Goal: Information Seeking & Learning: Learn about a topic

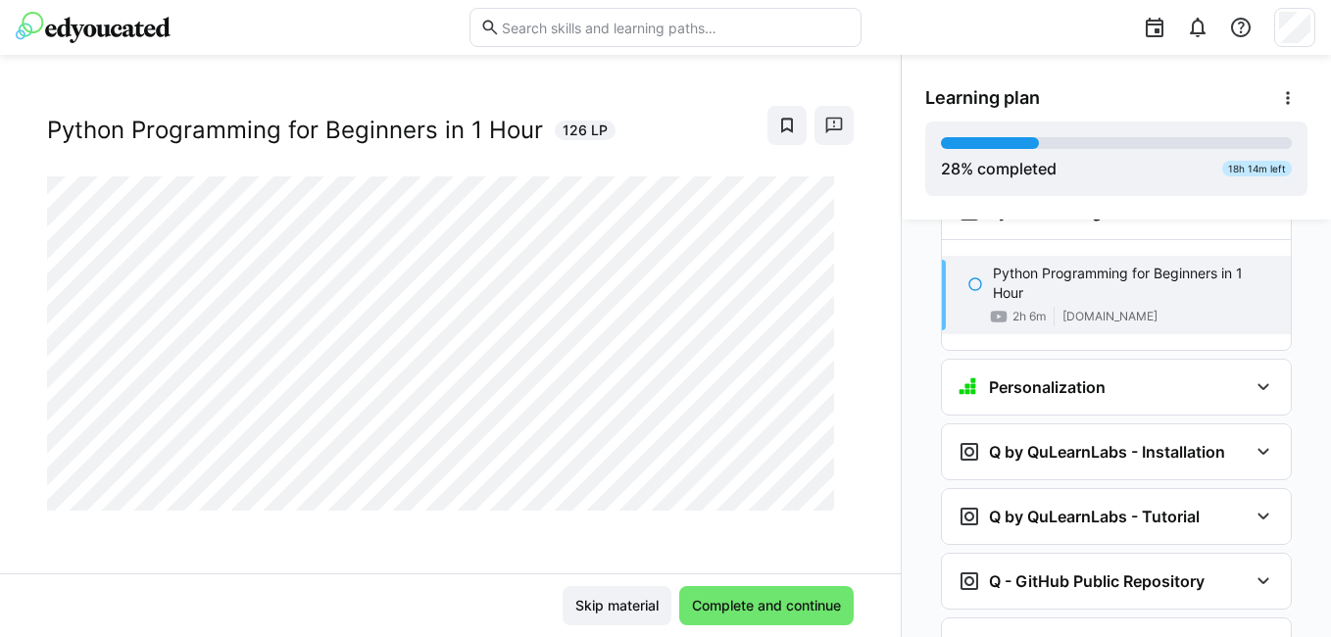
scroll to position [1764, 0]
click at [1070, 423] on div "Q by QuLearnLabs - Installation" at bounding box center [1116, 450] width 349 height 55
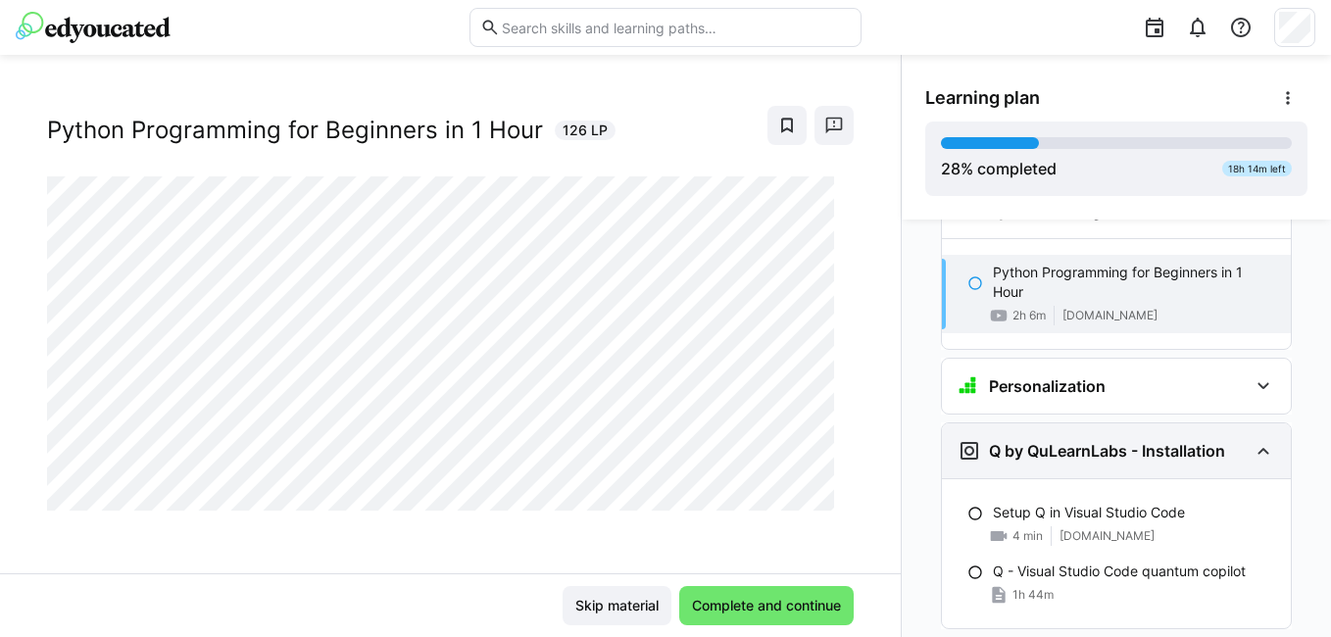
click at [1070, 423] on div "Q by QuLearnLabs - Installation" at bounding box center [1116, 450] width 349 height 55
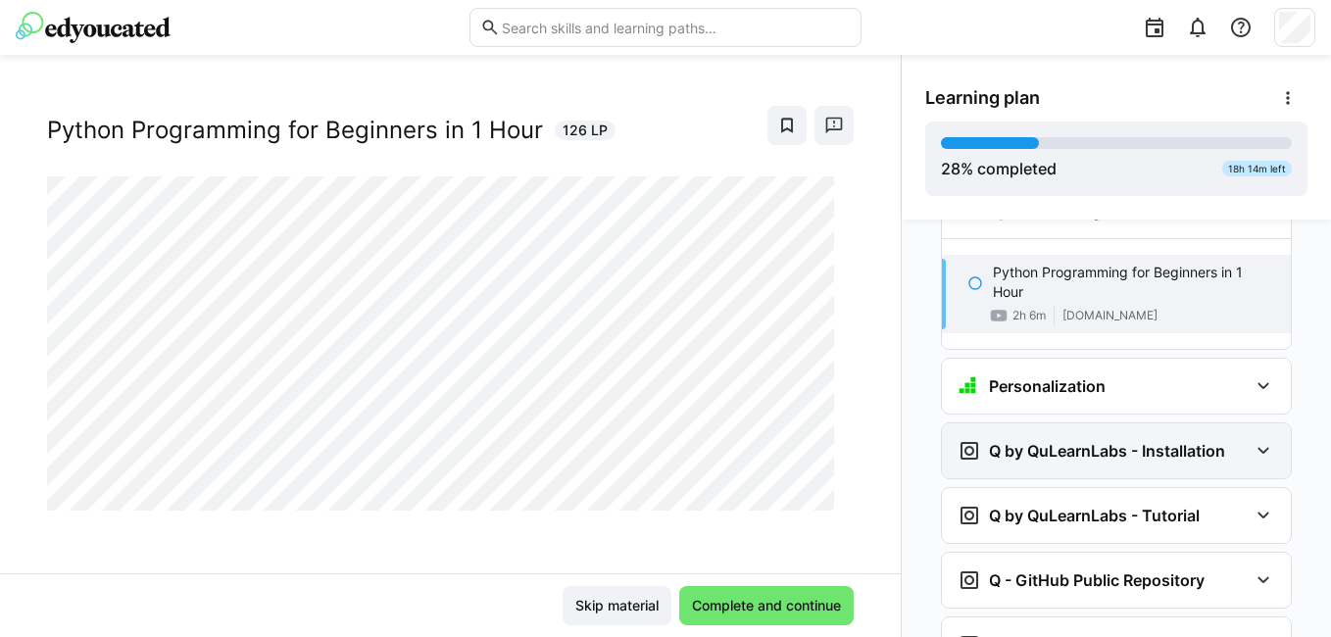
scroll to position [1862, 0]
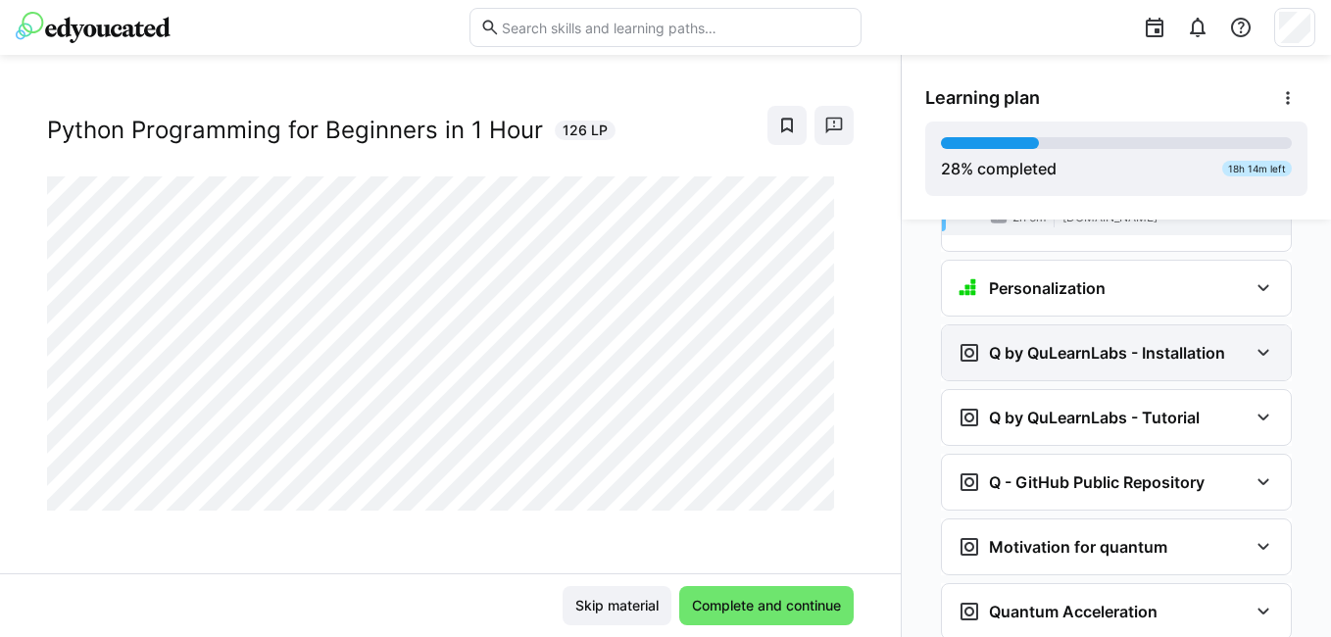
click at [1068, 404] on div "Q by QuLearnLabs - Tutorial" at bounding box center [1116, 417] width 349 height 55
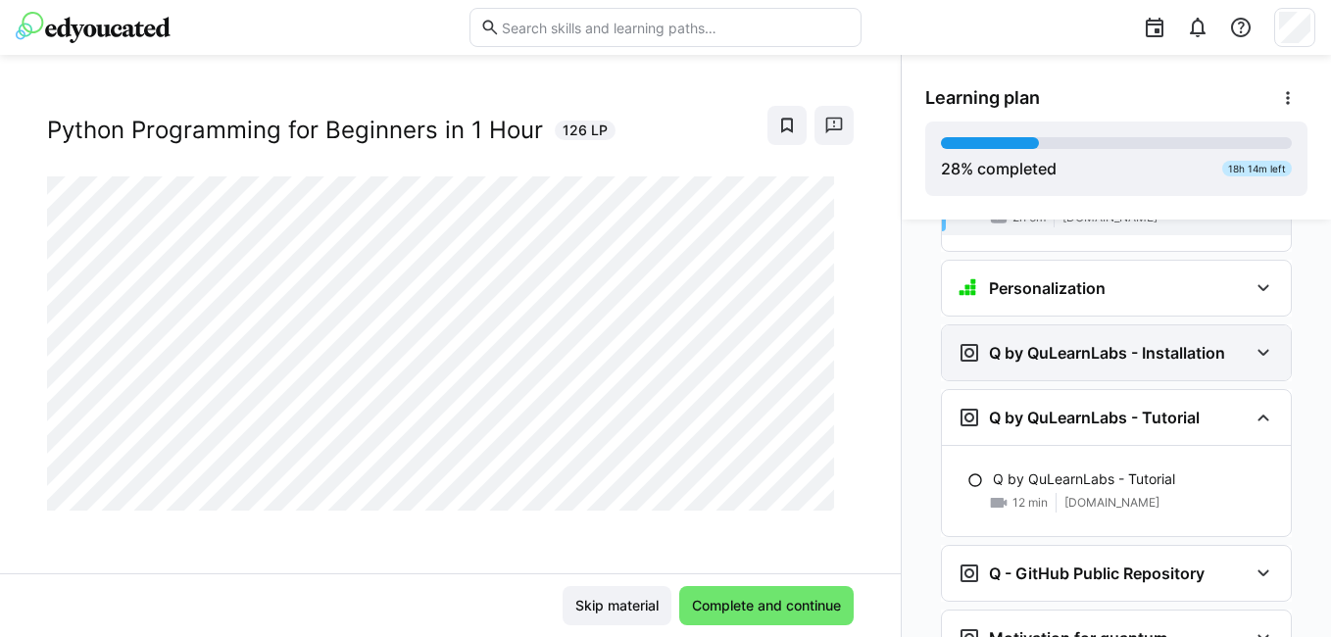
click at [1068, 404] on div "Q by QuLearnLabs - Tutorial" at bounding box center [1116, 417] width 349 height 55
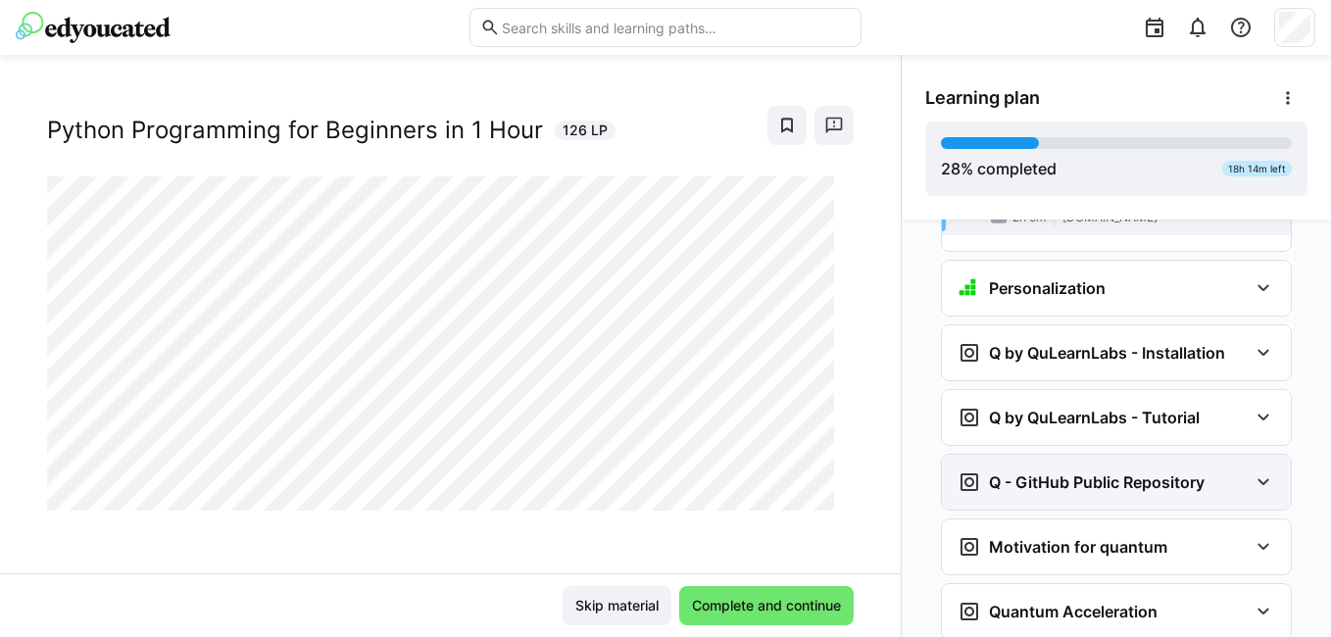
click at [1059, 472] on h3 "Q - GitHub Public Repository" at bounding box center [1097, 482] width 216 height 20
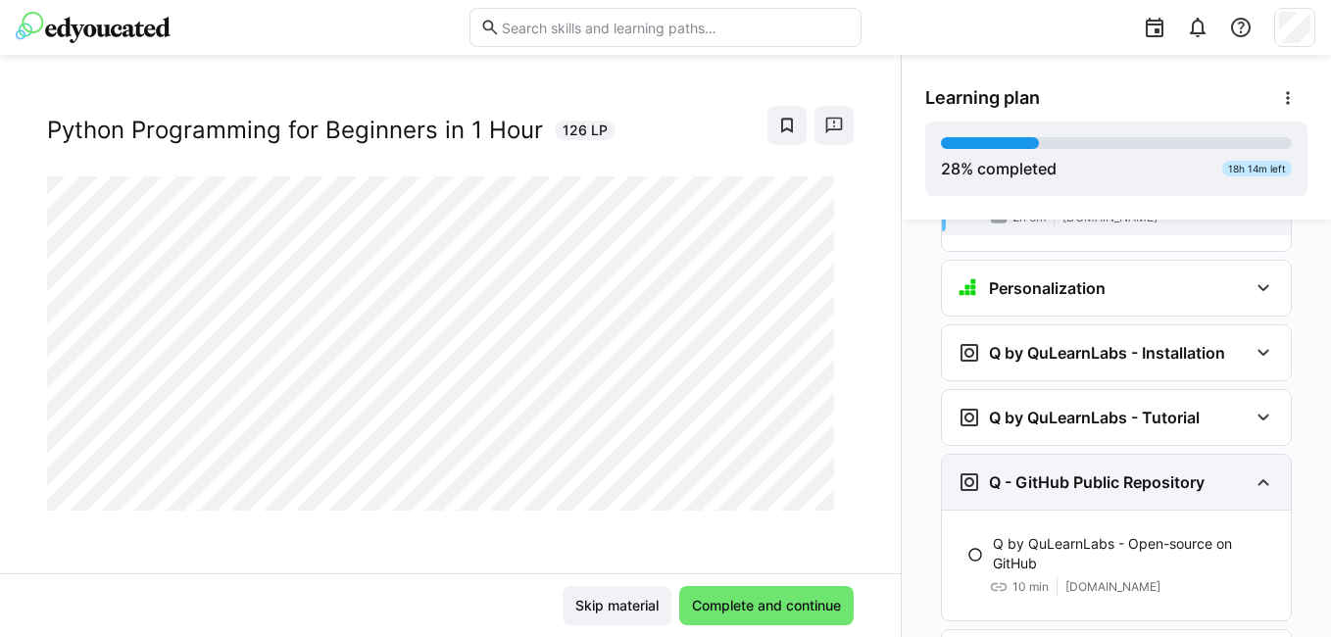
click at [1063, 472] on h3 "Q - GitHub Public Repository" at bounding box center [1097, 482] width 216 height 20
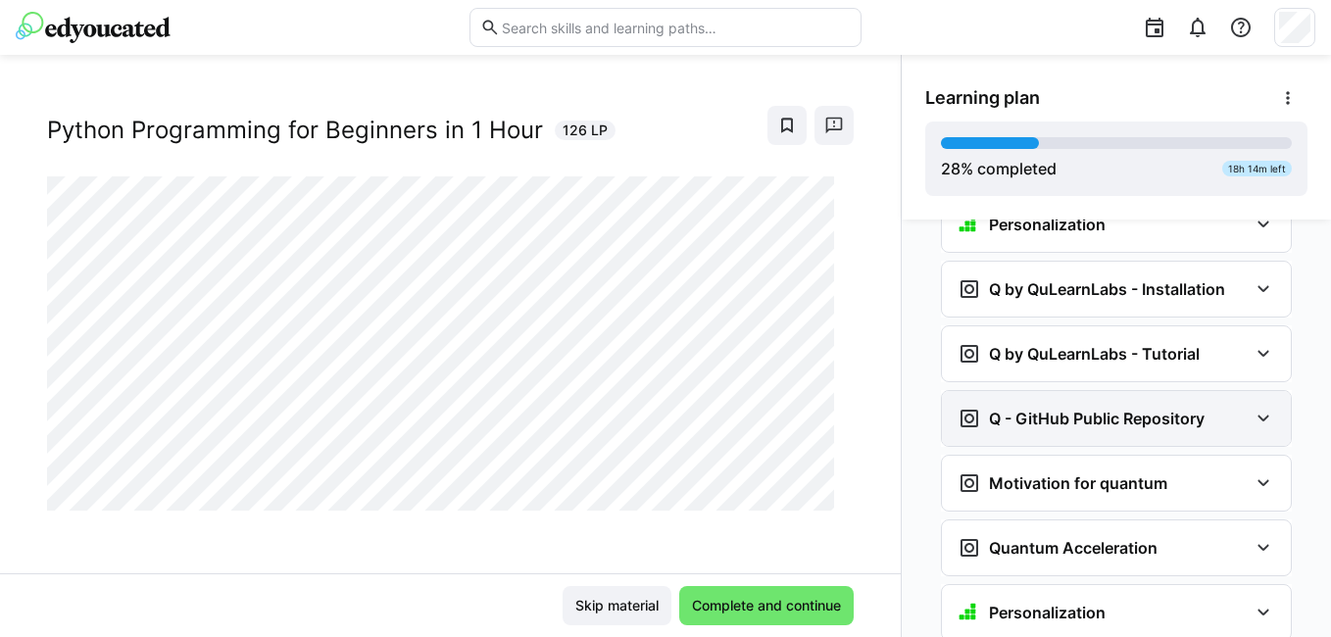
scroll to position [1960, 0]
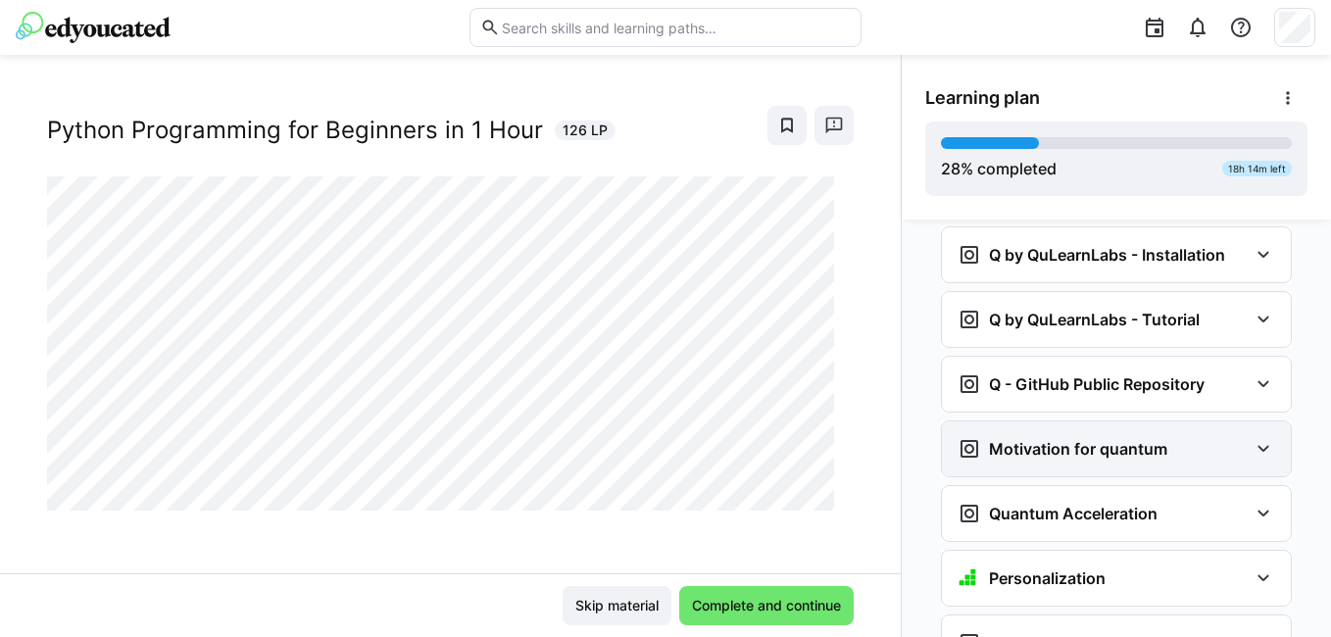
click at [1056, 435] on div "Motivation for quantum" at bounding box center [1116, 448] width 349 height 55
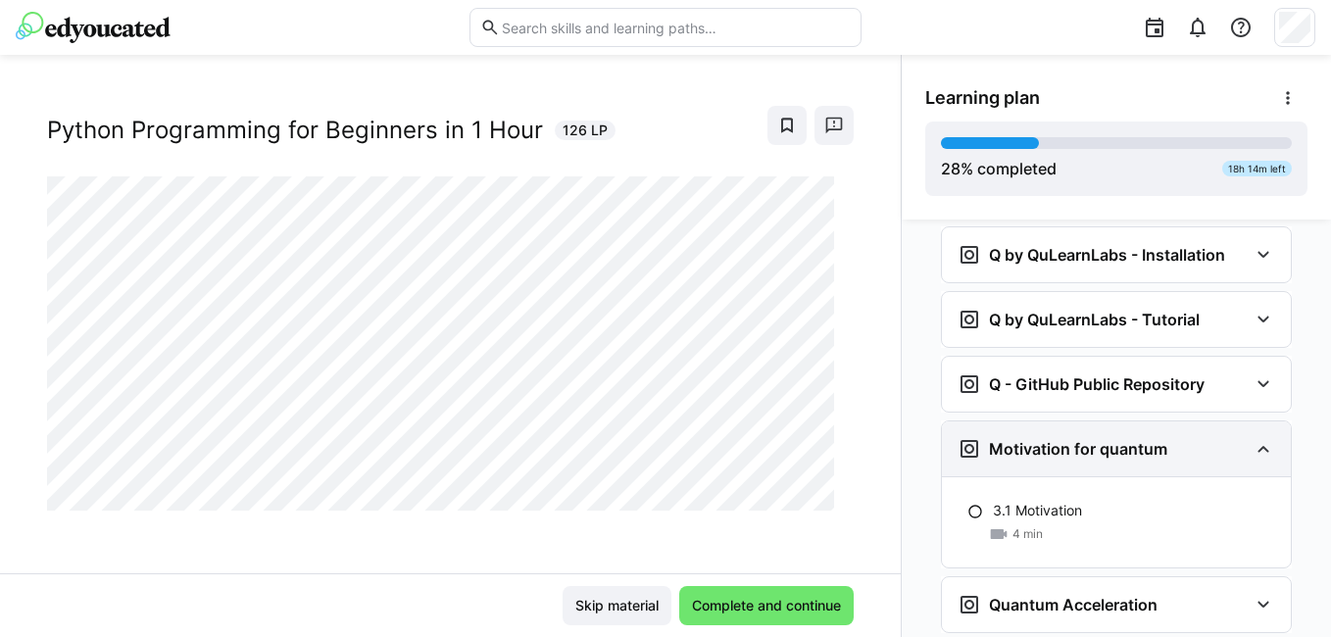
click at [1056, 435] on div "Motivation for quantum" at bounding box center [1116, 448] width 349 height 55
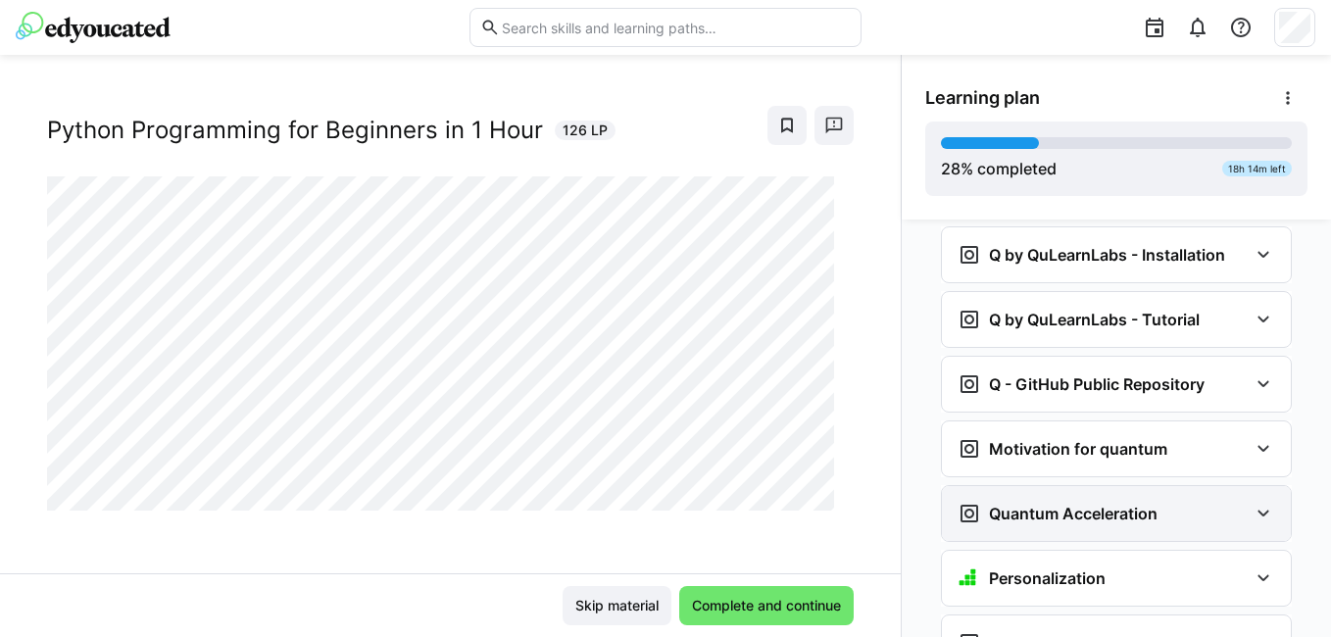
click at [1069, 496] on div "Quantum Acceleration" at bounding box center [1116, 513] width 349 height 55
click at [1069, 504] on h3 "Quantum Acceleration" at bounding box center [1073, 514] width 169 height 20
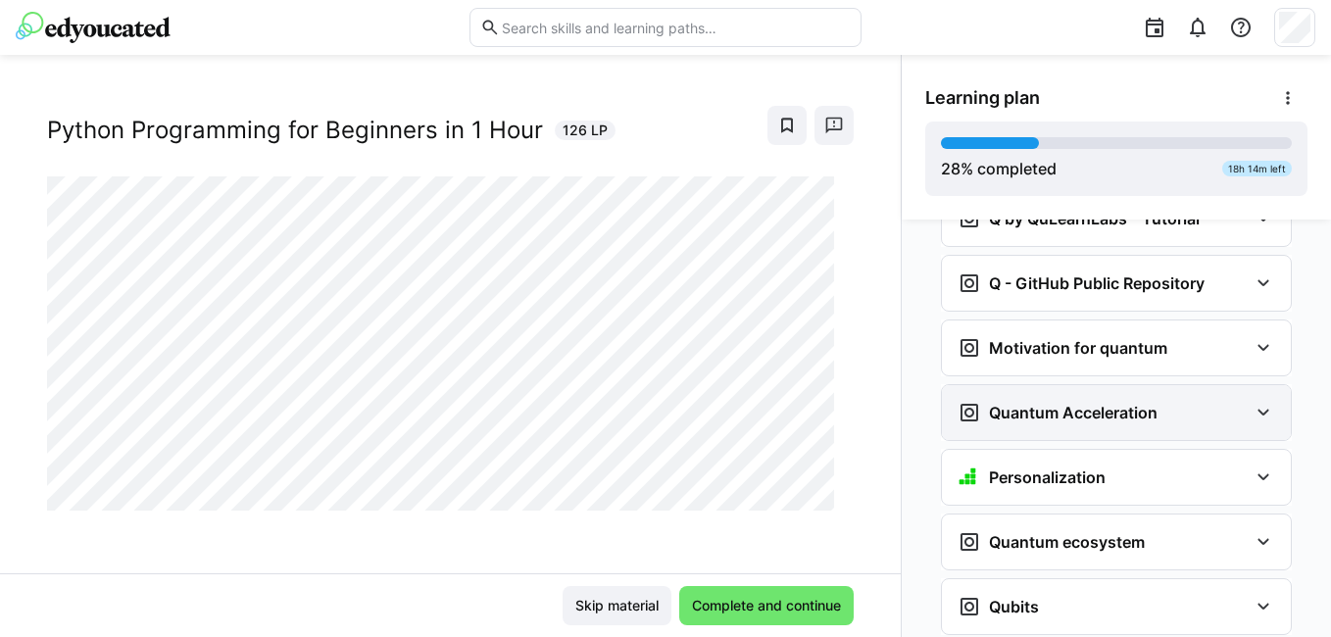
scroll to position [2156, 0]
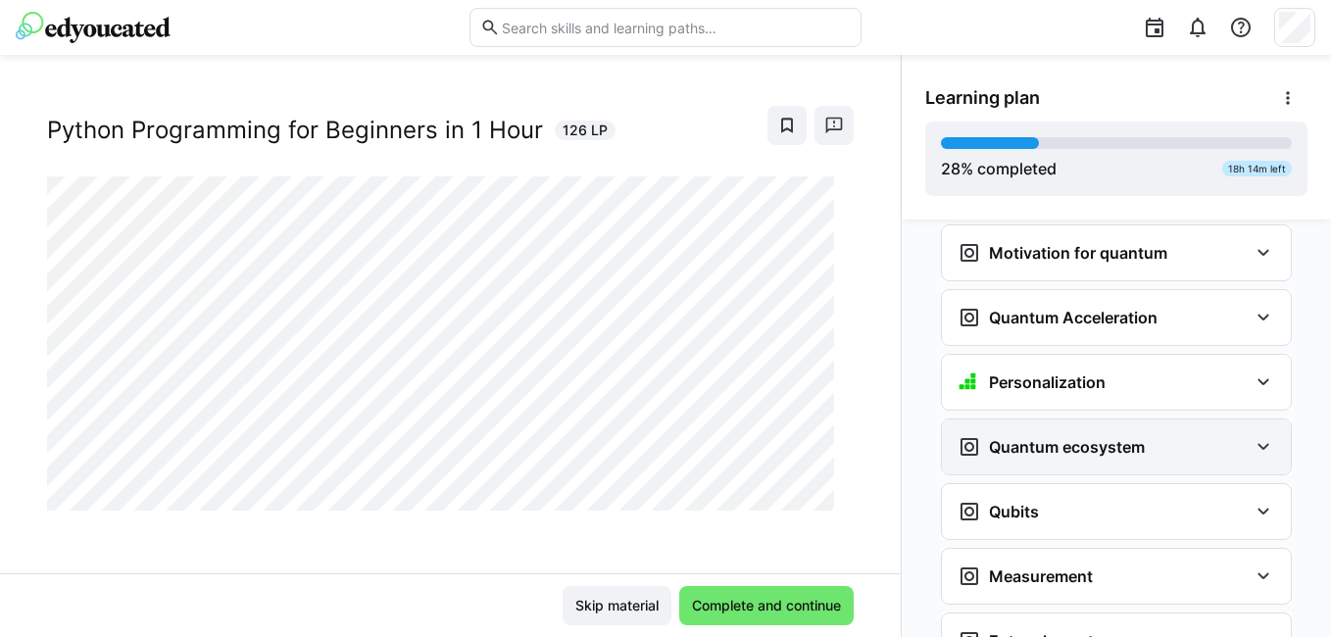
click at [1095, 437] on h3 "Quantum ecosystem" at bounding box center [1067, 447] width 156 height 20
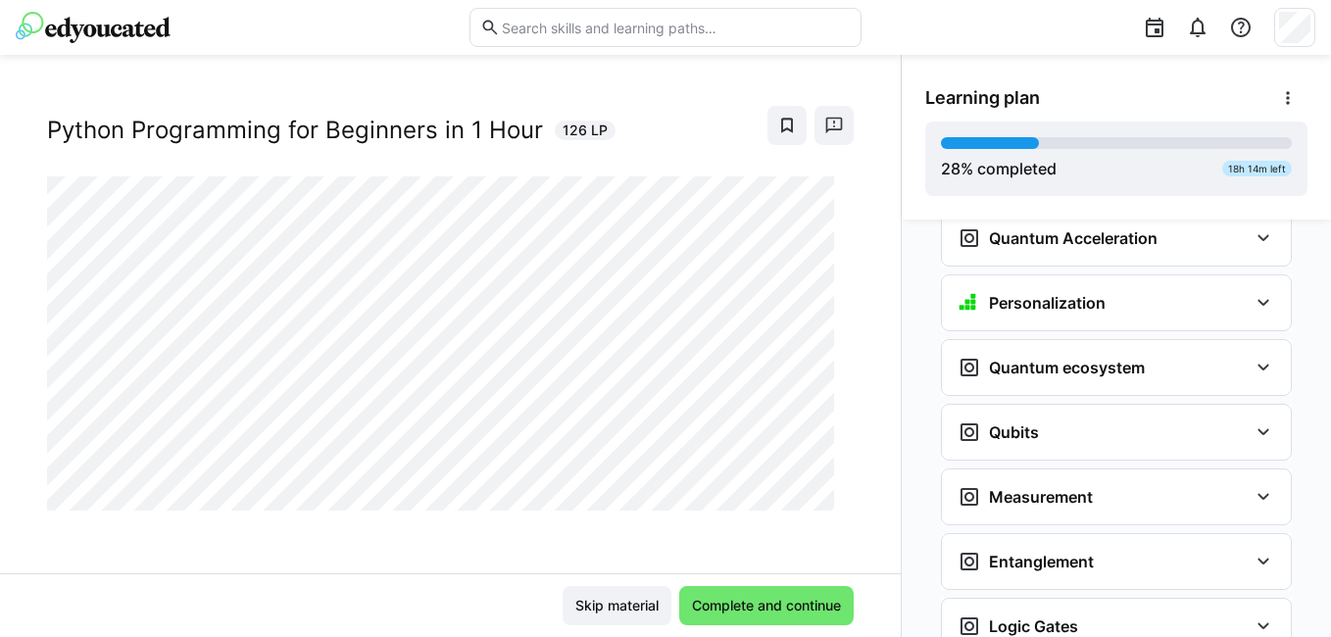
scroll to position [1941, 0]
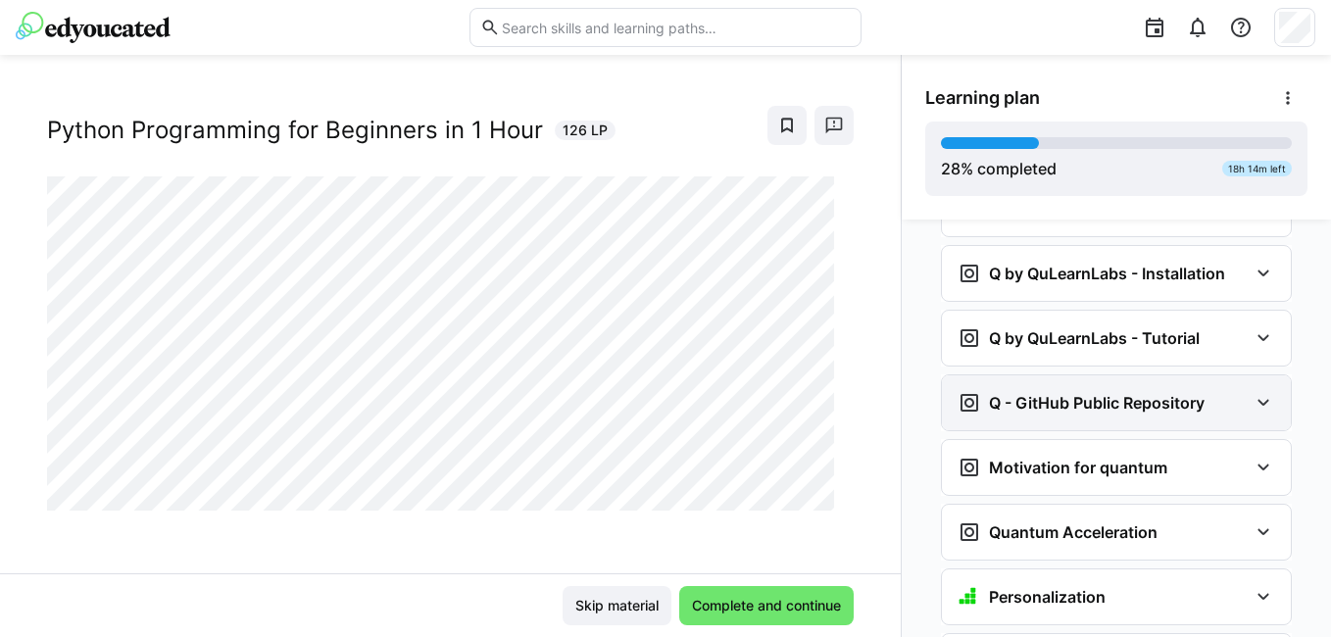
click at [1076, 375] on div "Q - GitHub Public Repository" at bounding box center [1116, 402] width 349 height 55
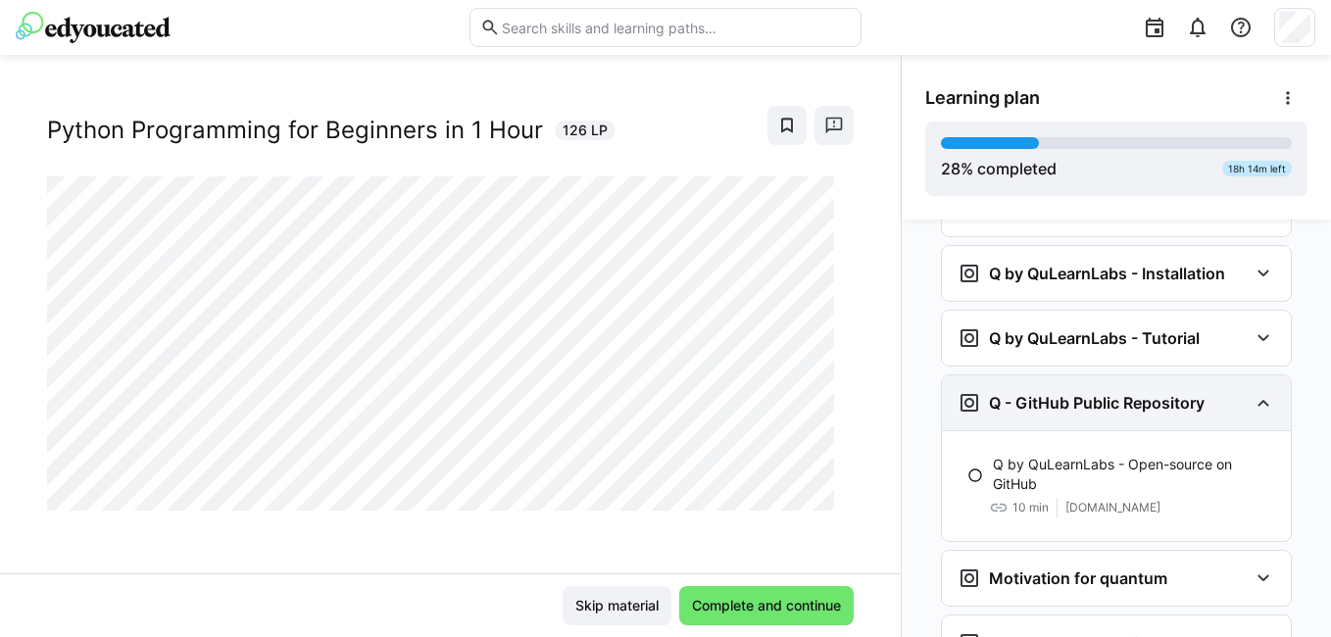
click at [1076, 375] on div "Q - GitHub Public Repository" at bounding box center [1116, 402] width 349 height 55
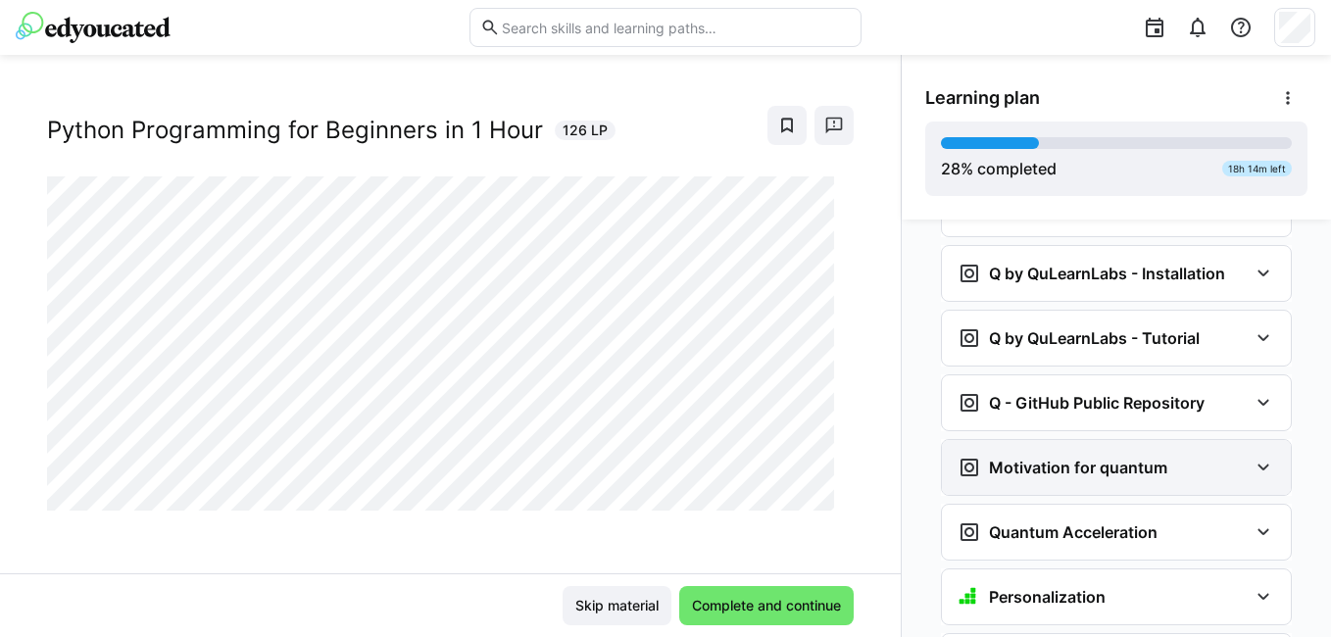
click at [1117, 458] on h3 "Motivation for quantum" at bounding box center [1078, 468] width 178 height 20
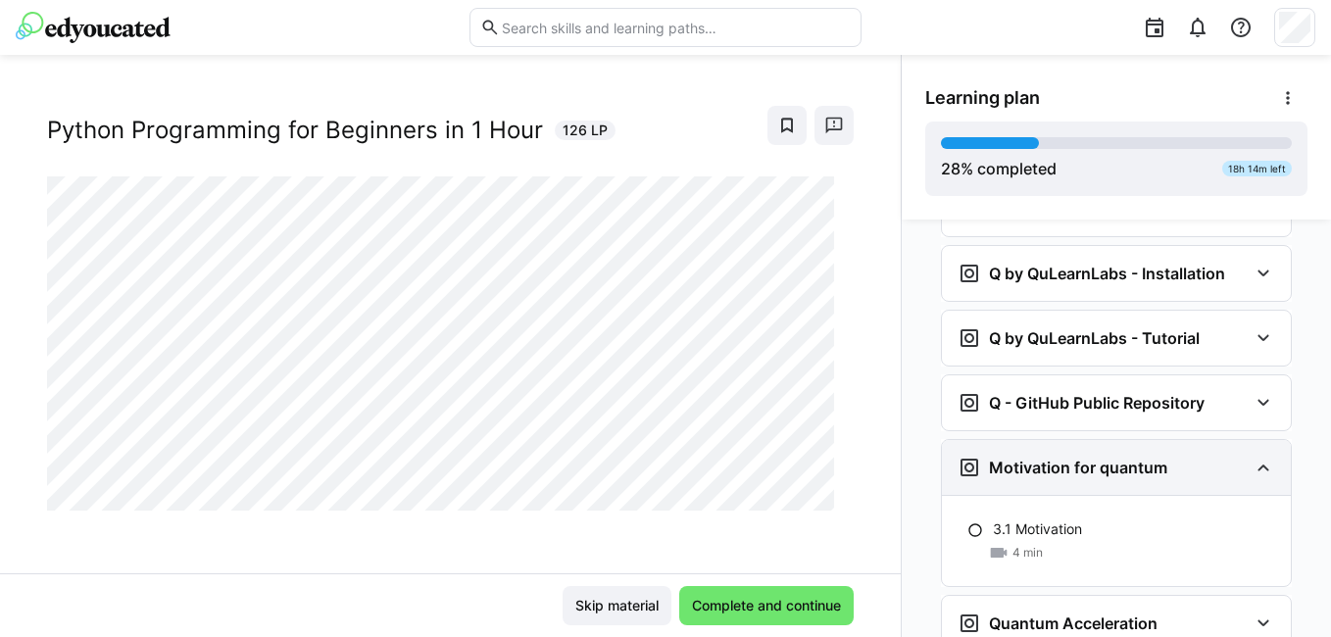
click at [1117, 458] on h3 "Motivation for quantum" at bounding box center [1078, 468] width 178 height 20
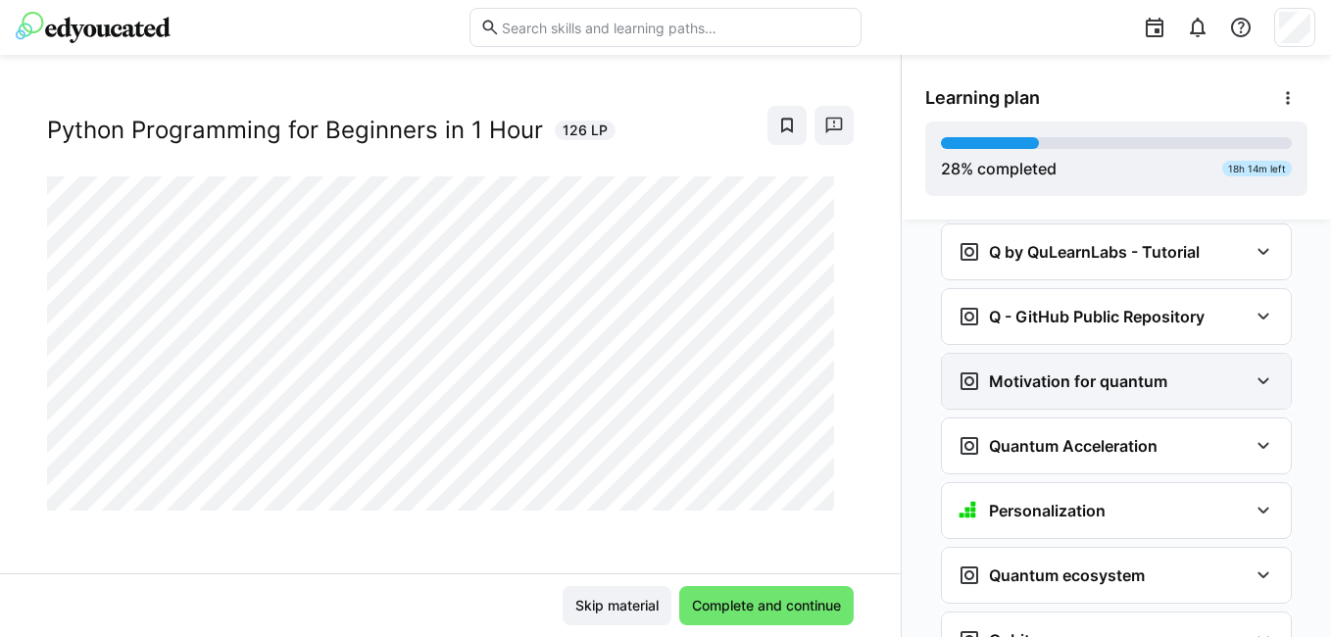
scroll to position [2039, 0]
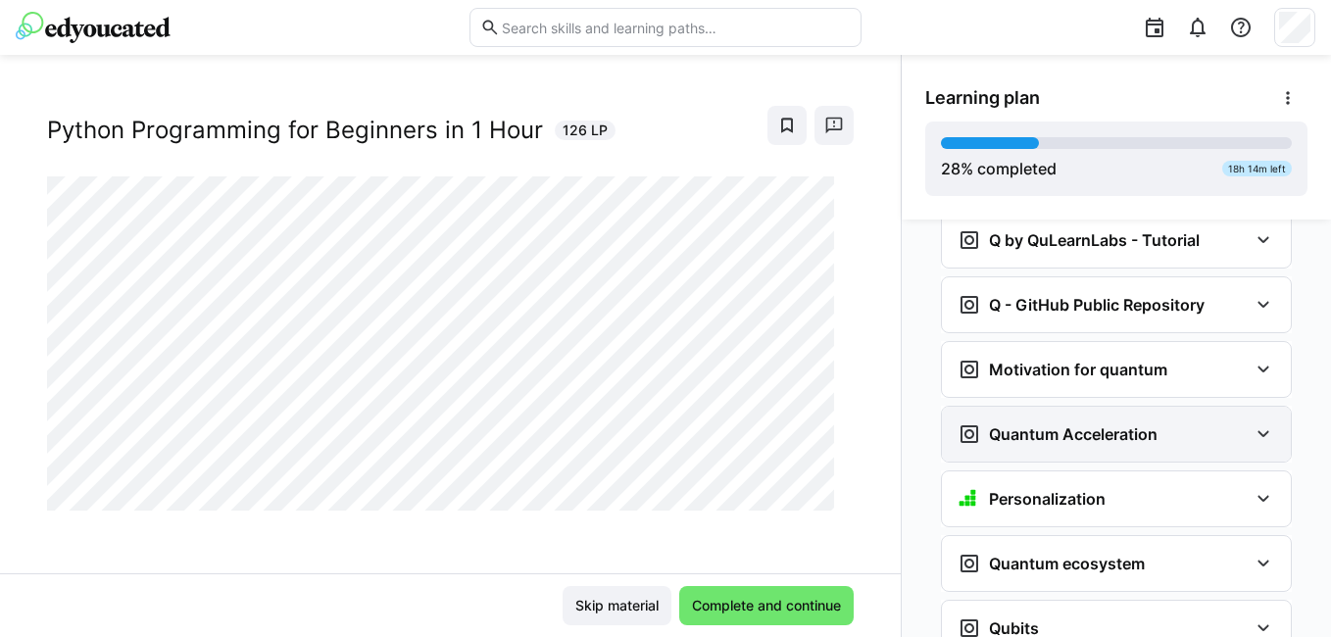
click at [1114, 422] on div "Quantum Acceleration" at bounding box center [1057, 434] width 200 height 24
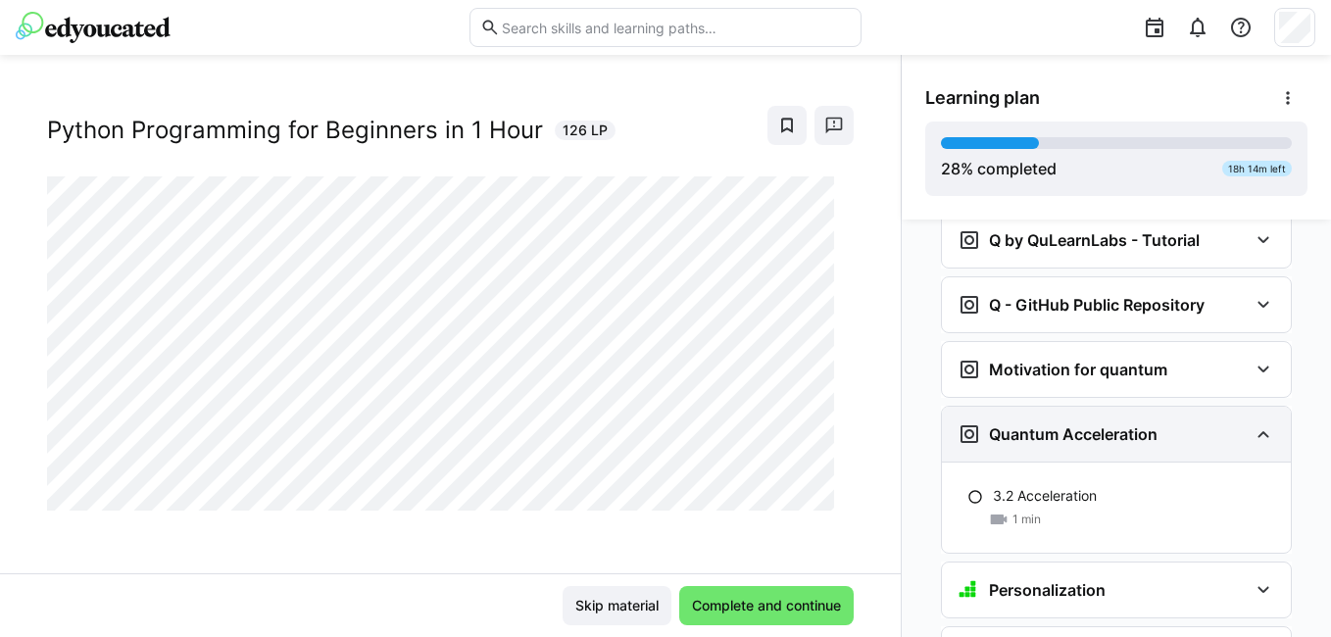
click at [1114, 422] on div "Quantum Acceleration" at bounding box center [1057, 434] width 200 height 24
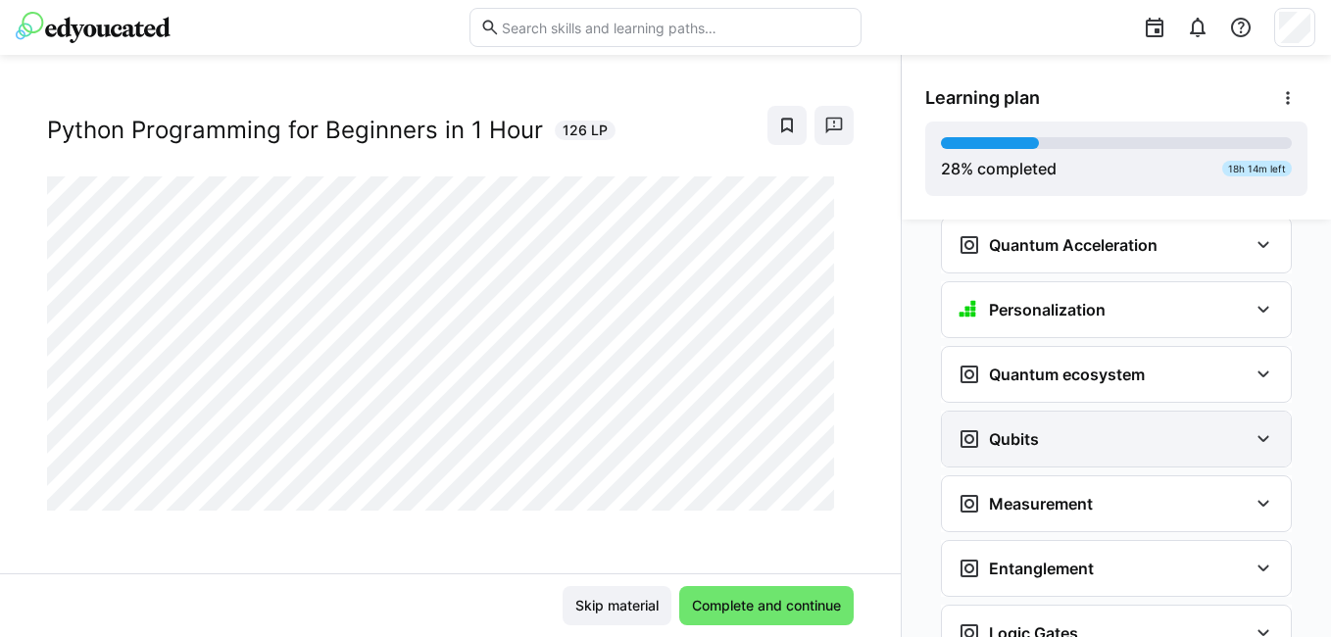
scroll to position [2235, 0]
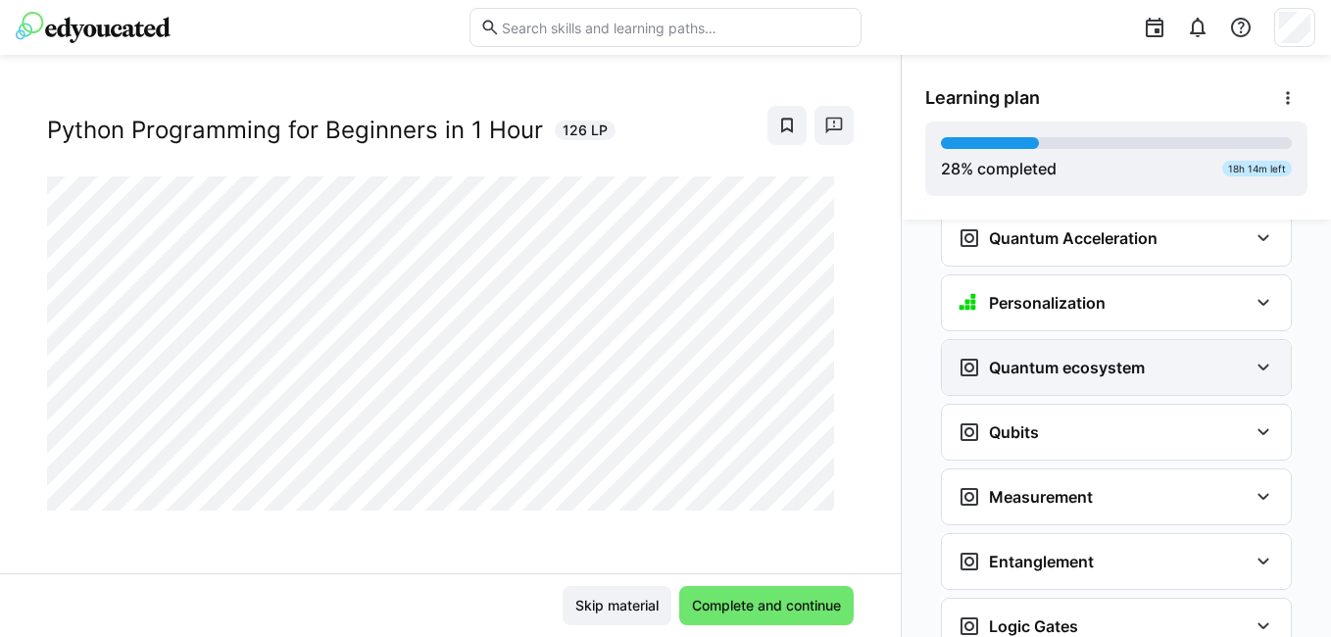
click at [1091, 340] on div "Quantum ecosystem" at bounding box center [1116, 367] width 349 height 55
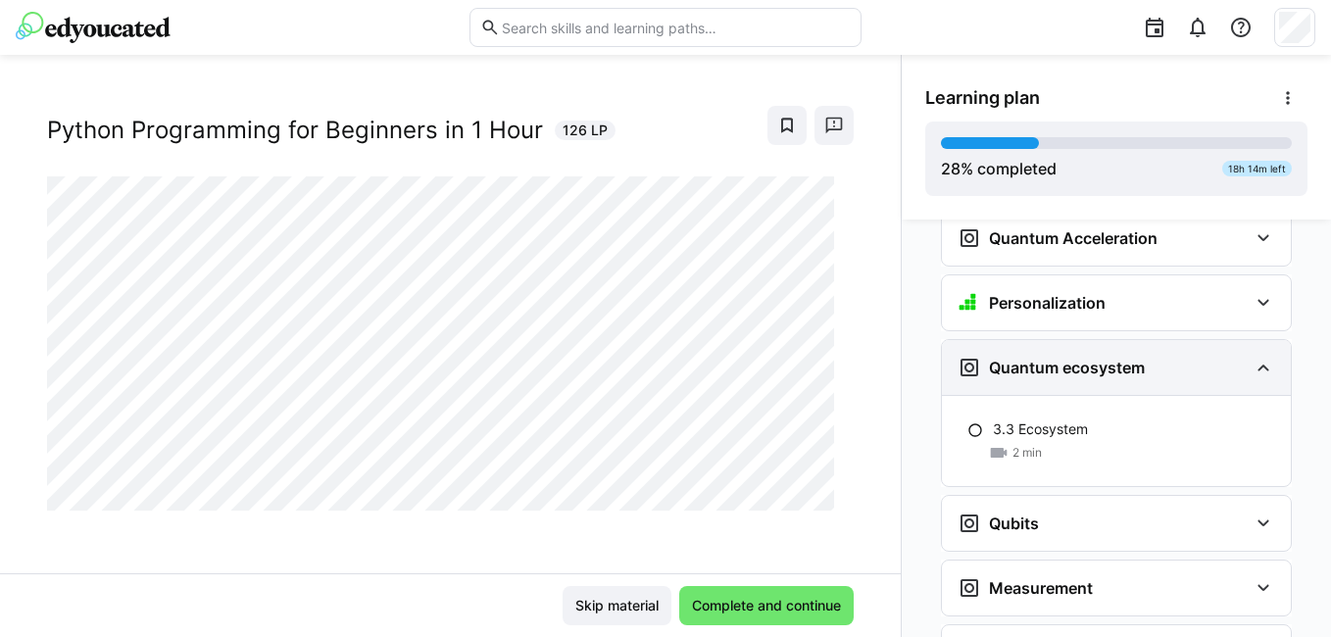
click at [1091, 340] on div "Quantum ecosystem" at bounding box center [1116, 367] width 349 height 55
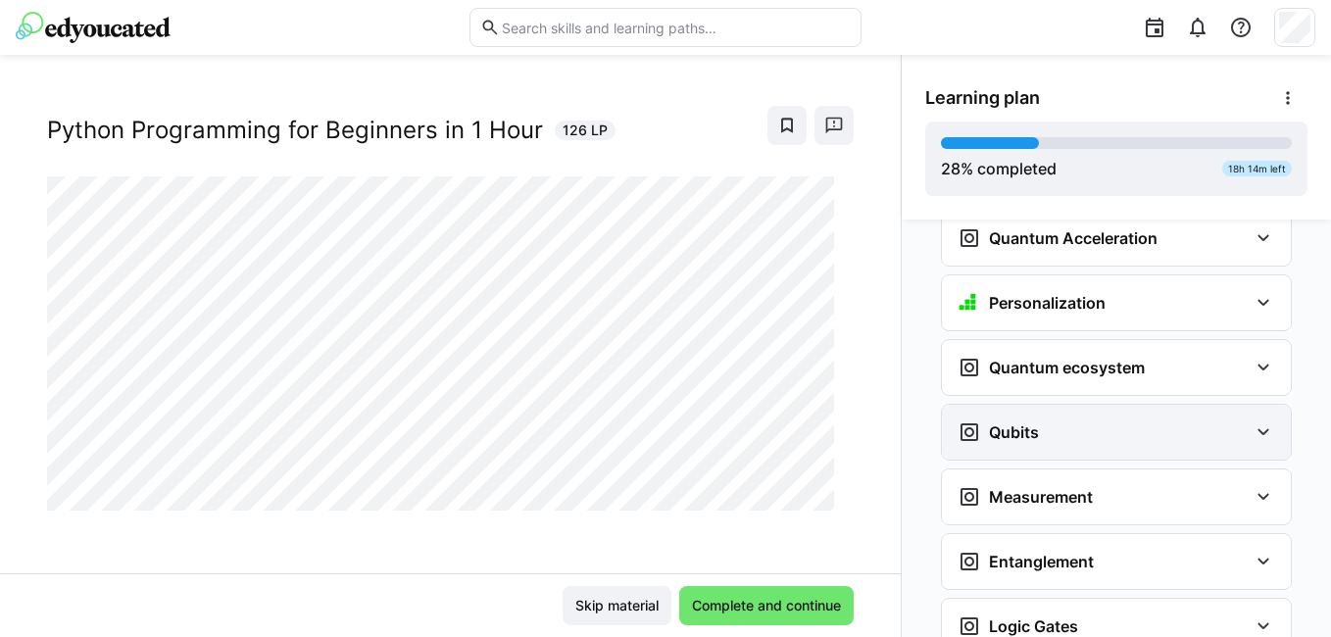
click at [1077, 420] on div "Qubits" at bounding box center [1102, 432] width 290 height 24
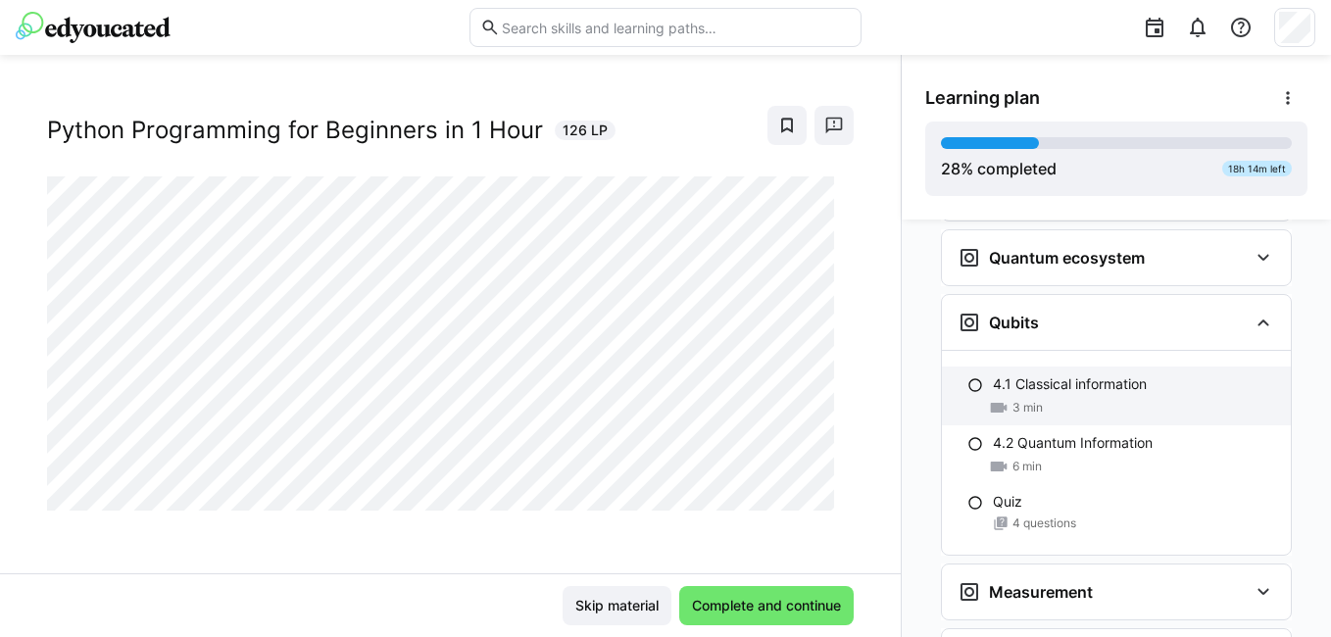
scroll to position [2333, 0]
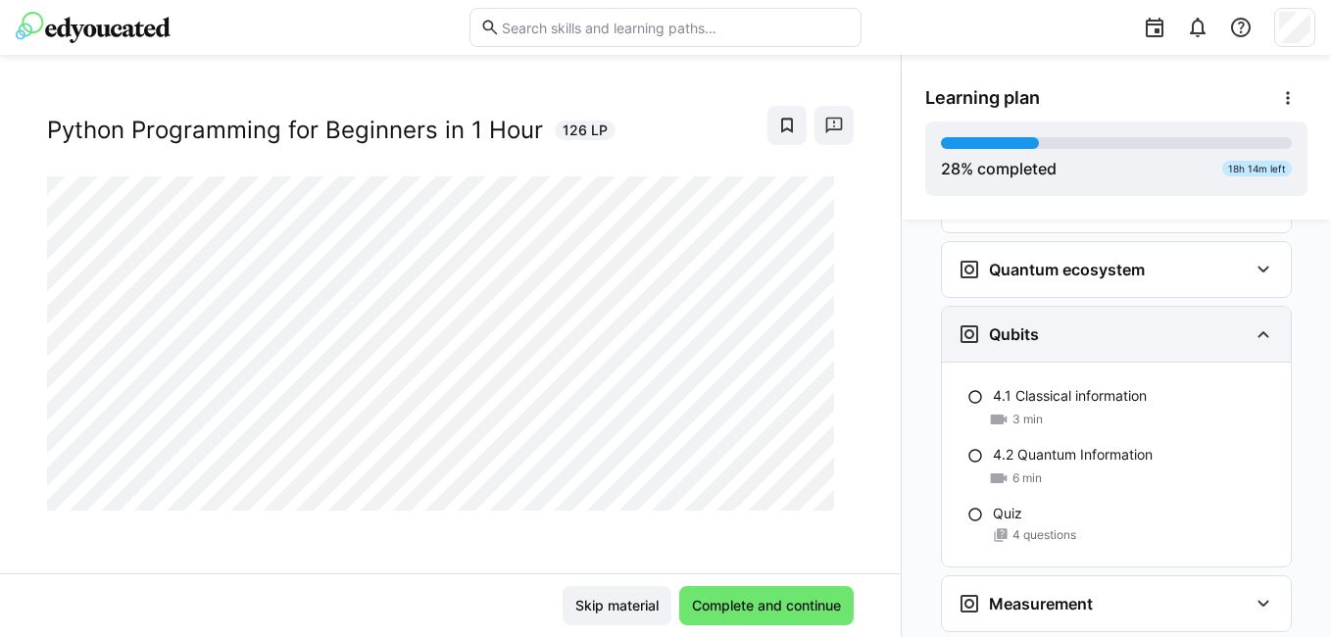
click at [1089, 322] on div "Qubits" at bounding box center [1102, 334] width 290 height 24
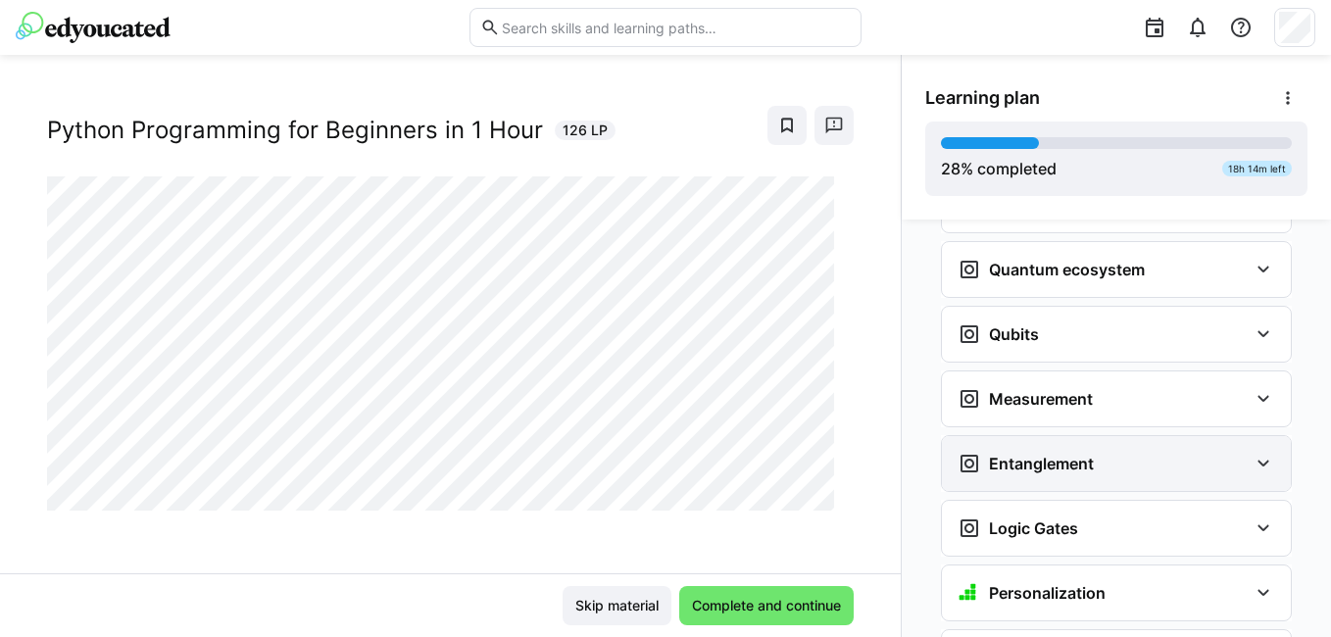
click at [1047, 454] on h3 "Entanglement" at bounding box center [1041, 464] width 105 height 20
click at [1050, 454] on h3 "Entanglement" at bounding box center [1041, 464] width 105 height 20
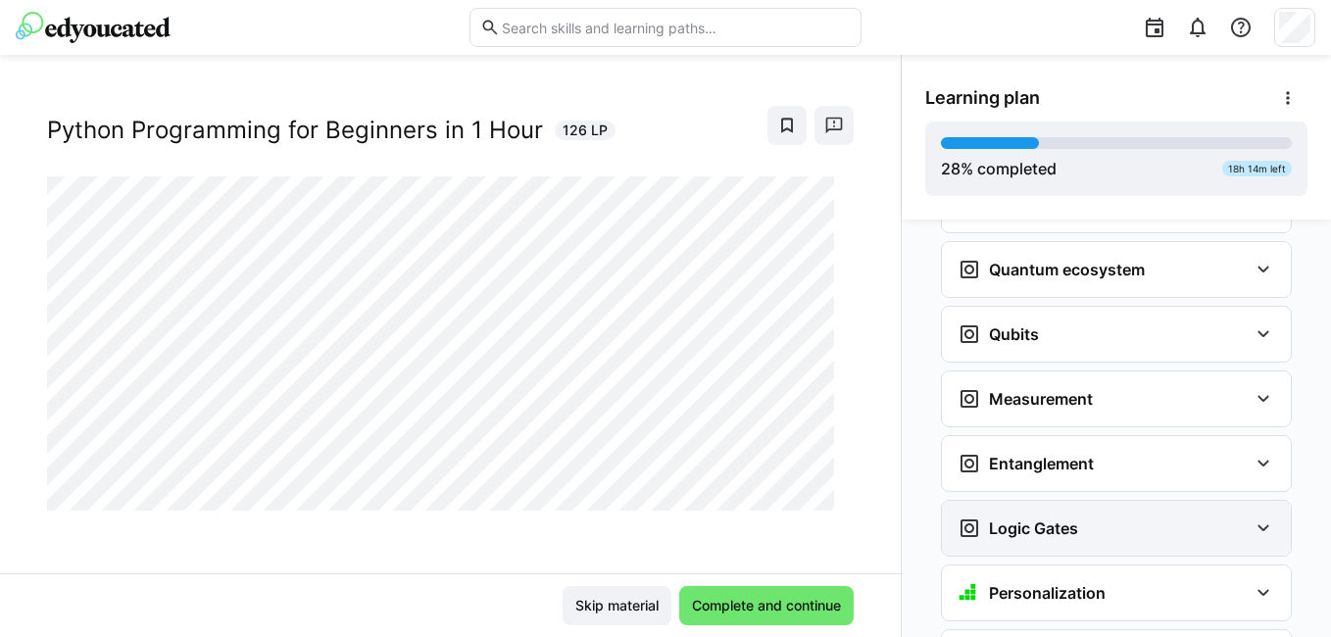
click at [1056, 518] on h3 "Logic Gates" at bounding box center [1033, 528] width 89 height 20
click at [1079, 516] on div "Logic Gates" at bounding box center [1102, 528] width 290 height 24
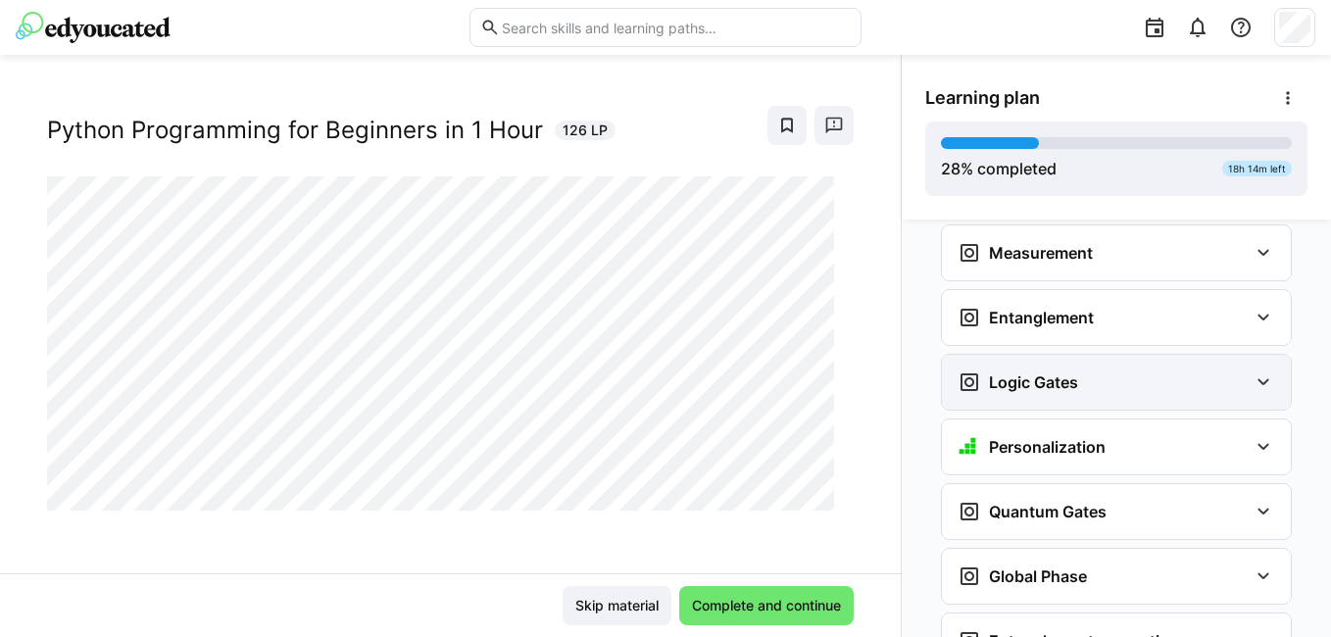
scroll to position [2529, 0]
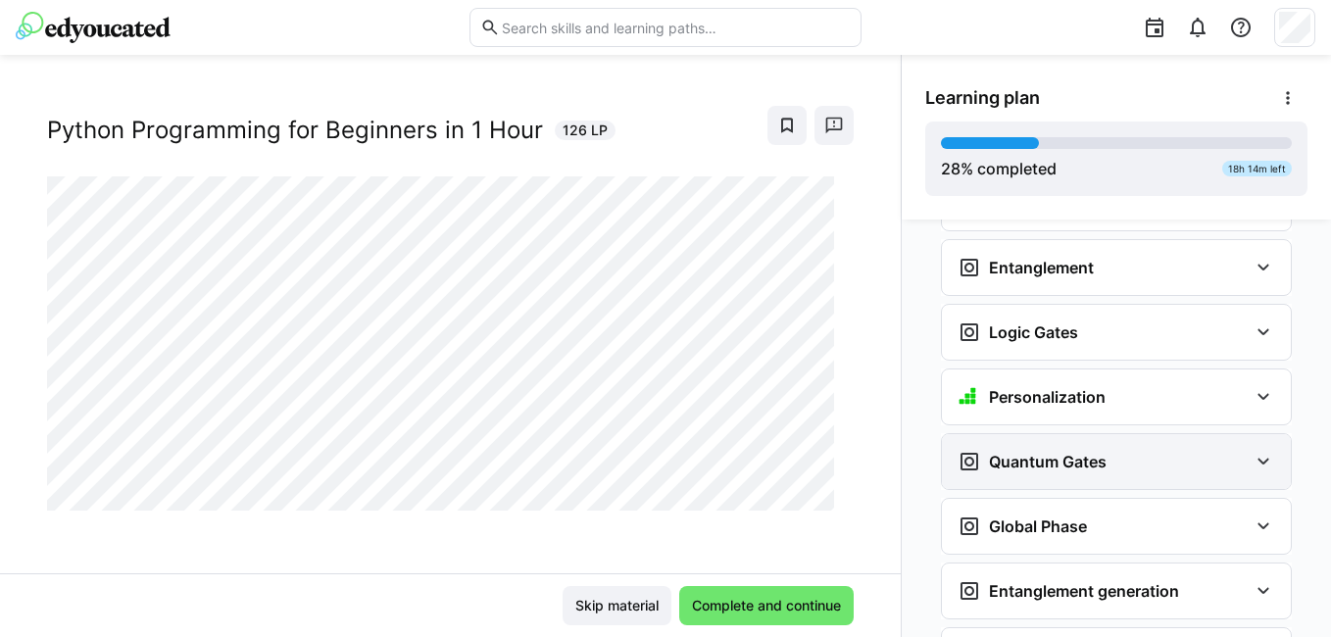
click at [1084, 443] on div "Quantum Gates" at bounding box center [1116, 461] width 349 height 55
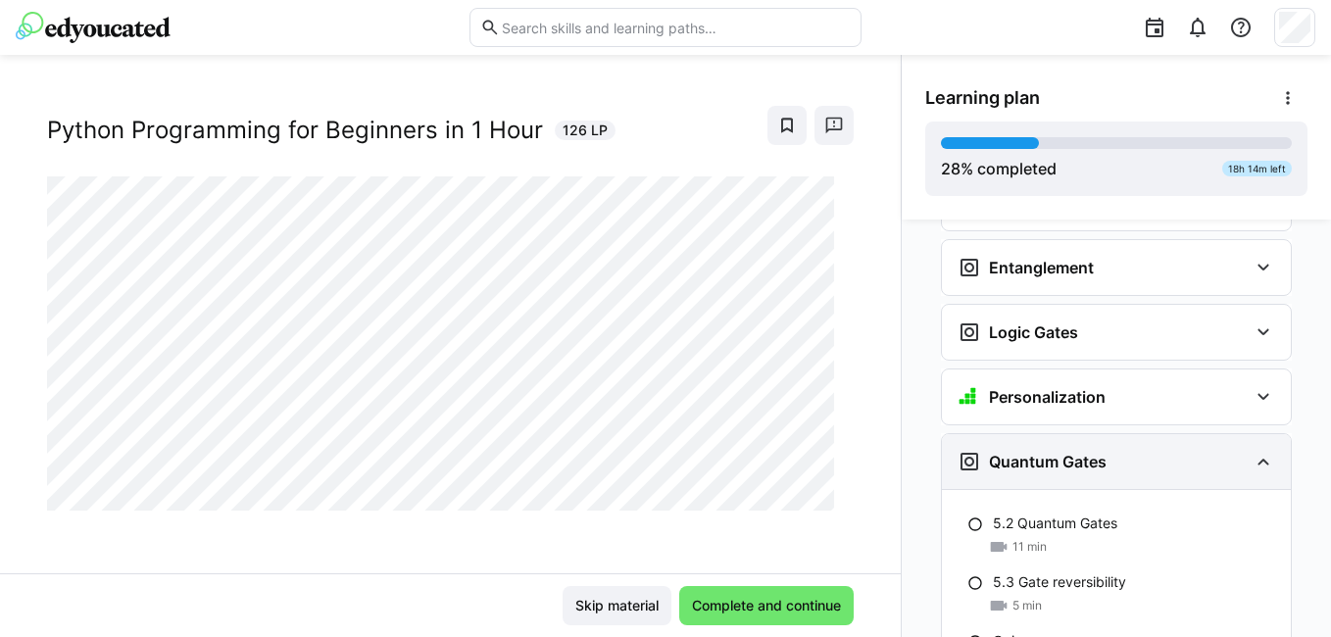
click at [1084, 443] on div "Quantum Gates" at bounding box center [1116, 461] width 349 height 55
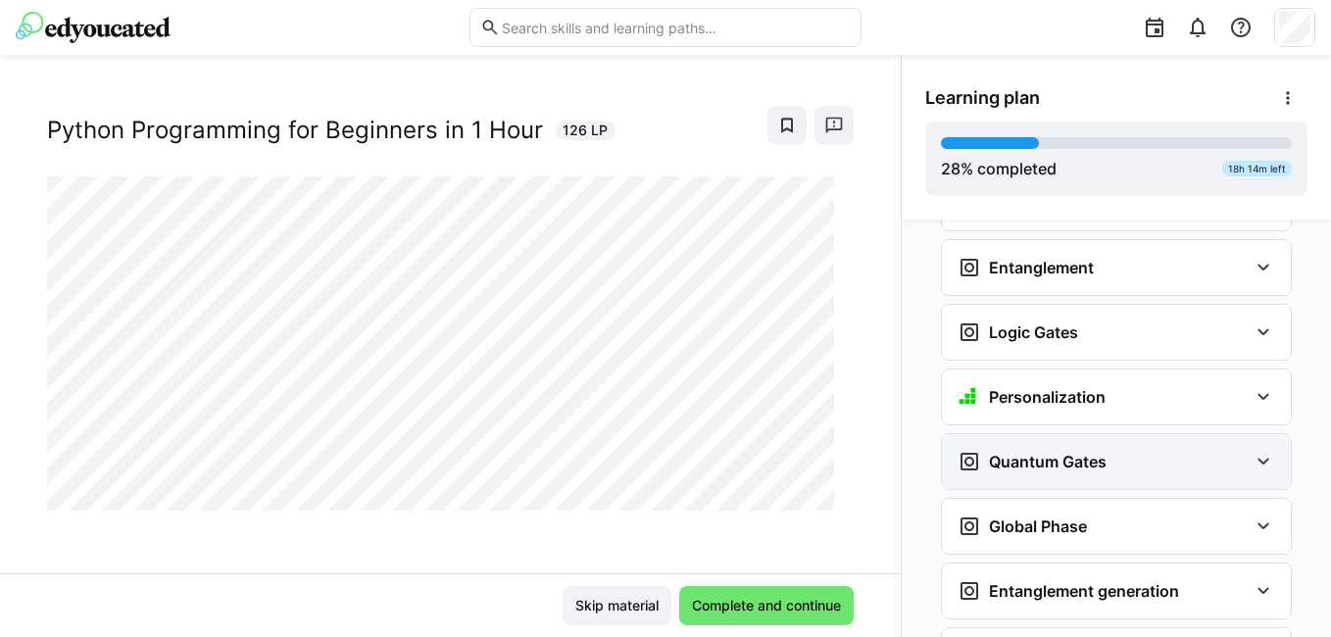
scroll to position [2725, 0]
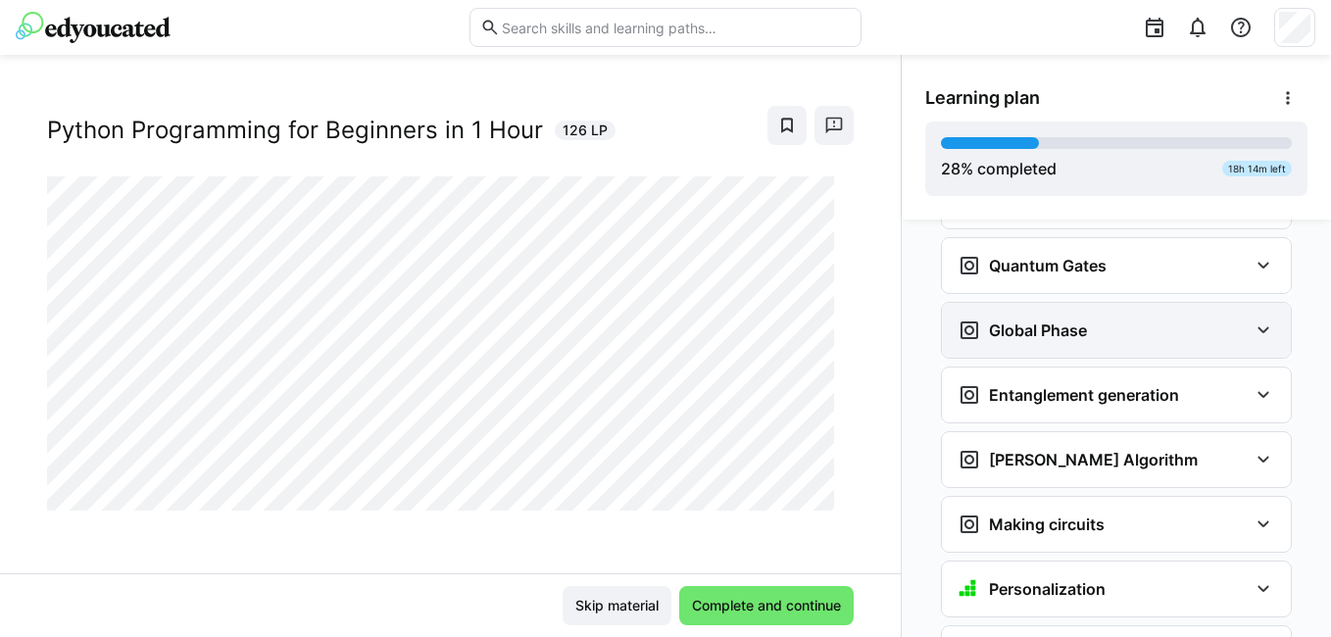
click at [1059, 320] on h3 "Global Phase" at bounding box center [1038, 330] width 98 height 20
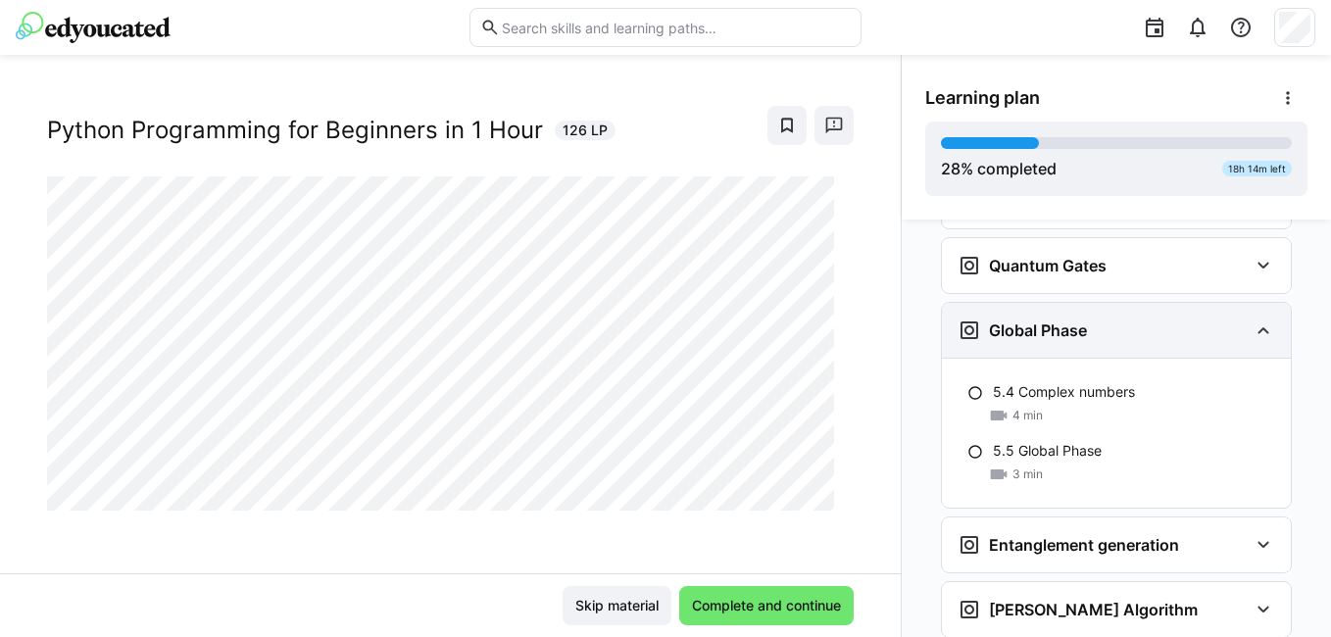
click at [1059, 320] on h3 "Global Phase" at bounding box center [1038, 330] width 98 height 20
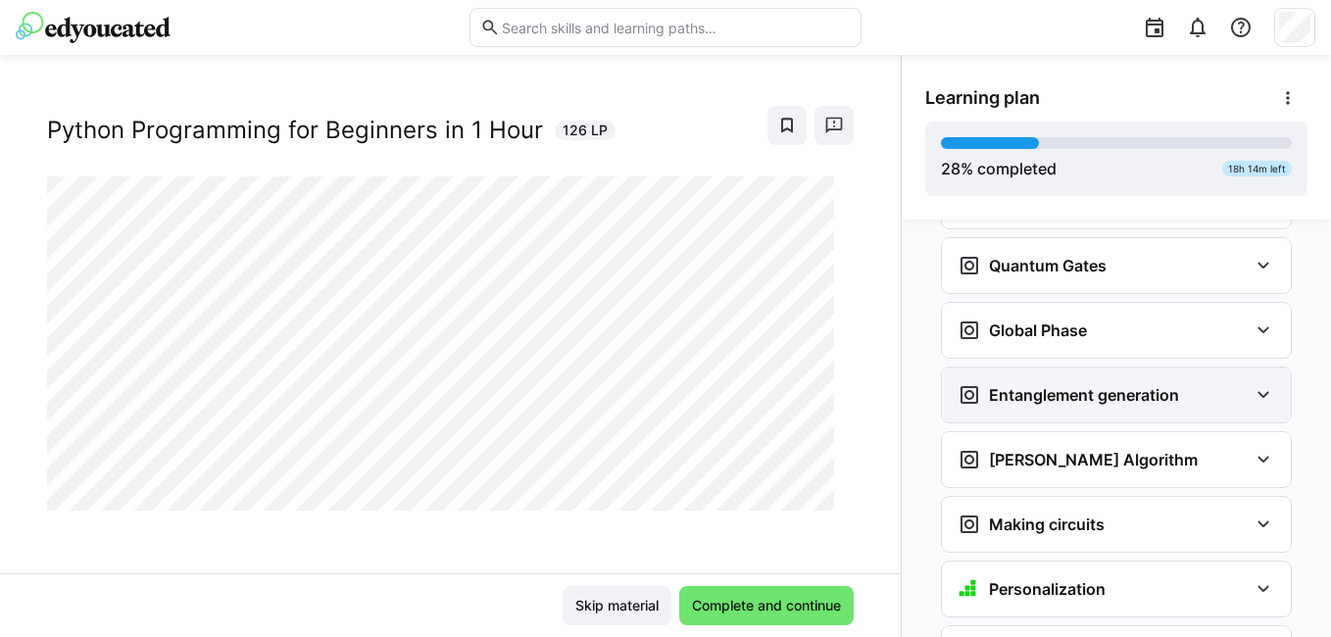
click at [1057, 385] on h3 "Entanglement generation" at bounding box center [1084, 395] width 190 height 20
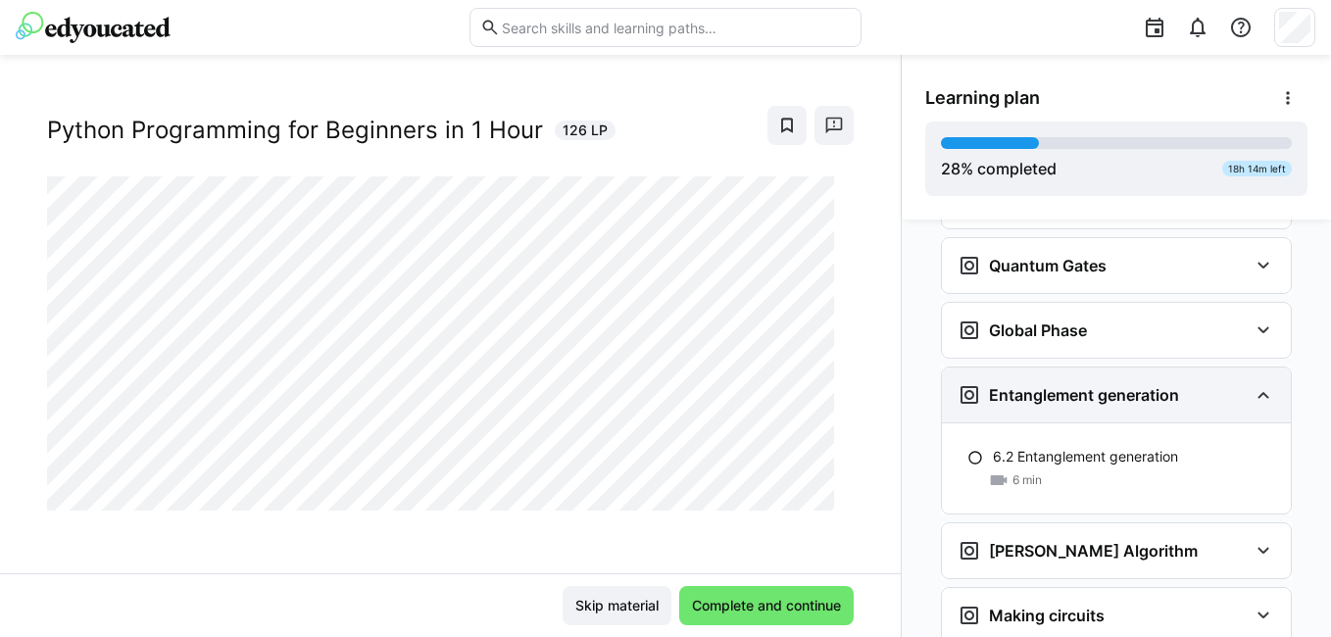
click at [1057, 385] on h3 "Entanglement generation" at bounding box center [1084, 395] width 190 height 20
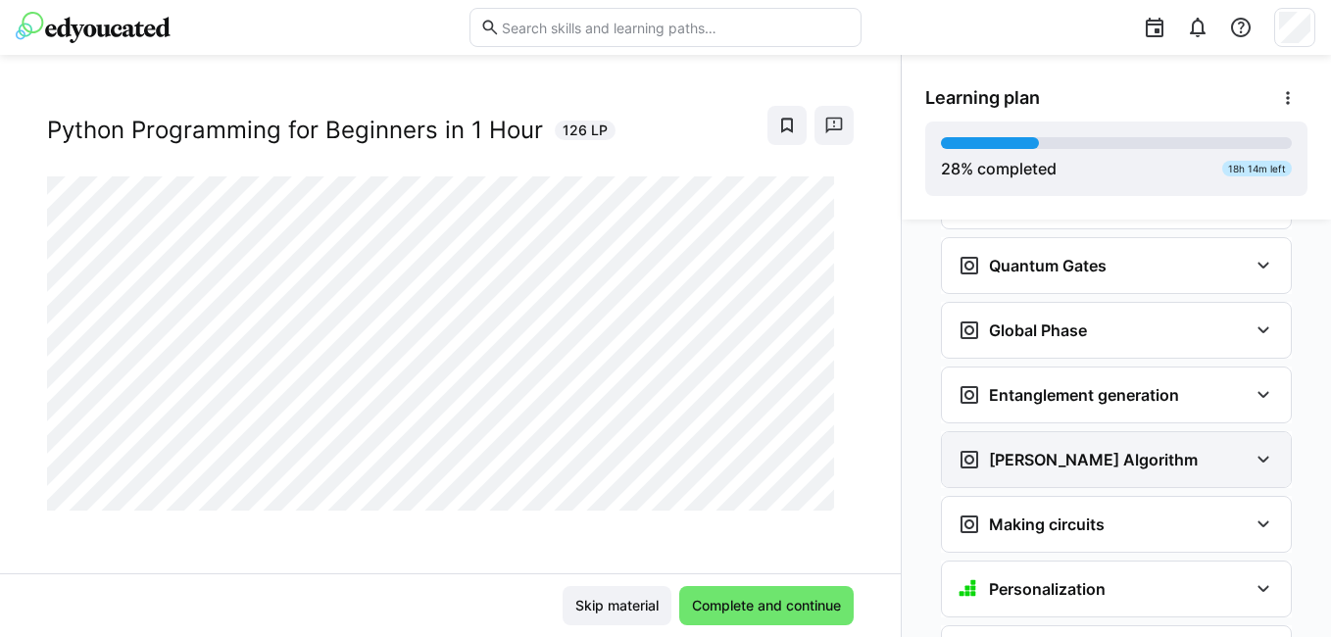
click at [1045, 432] on div "[PERSON_NAME] Algorithm" at bounding box center [1116, 459] width 349 height 55
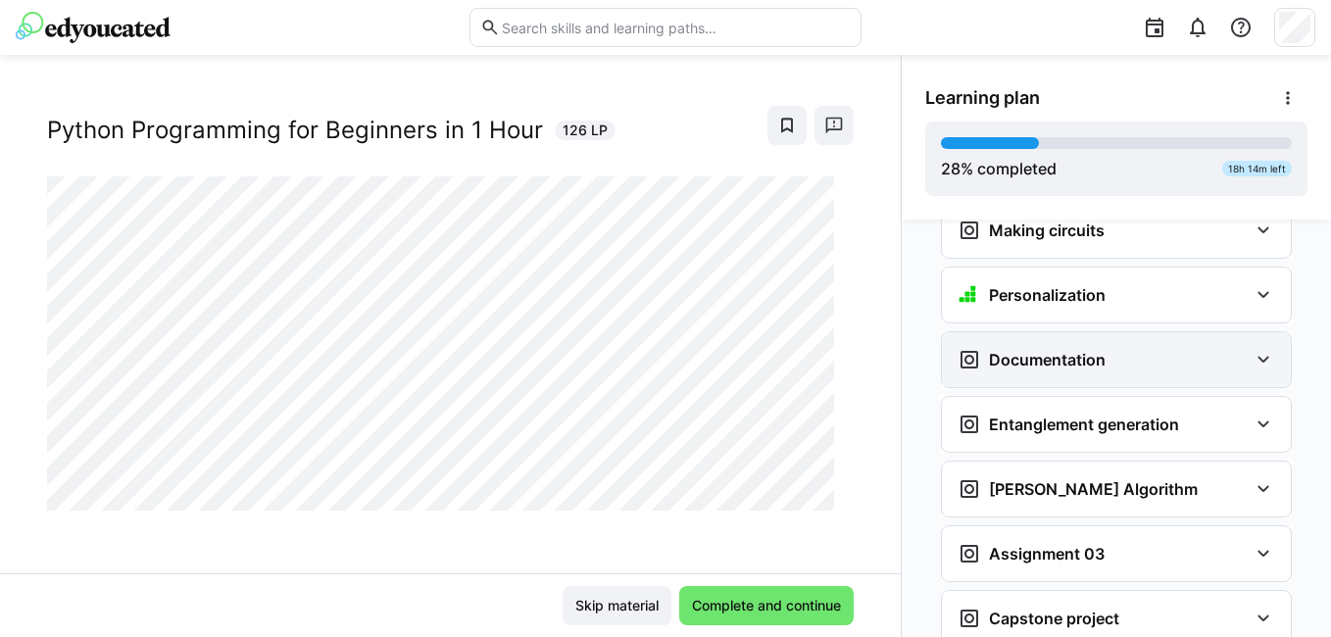
click at [1048, 332] on div "Documentation" at bounding box center [1116, 359] width 349 height 55
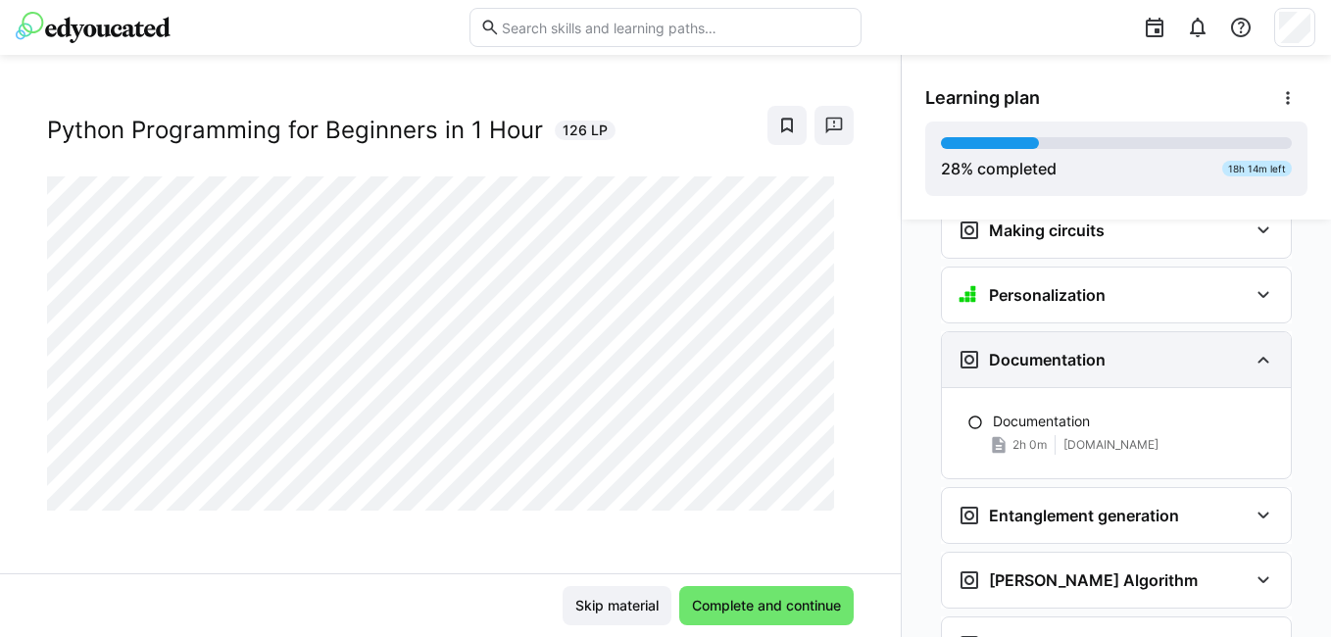
click at [1048, 332] on div "Documentation" at bounding box center [1116, 359] width 349 height 55
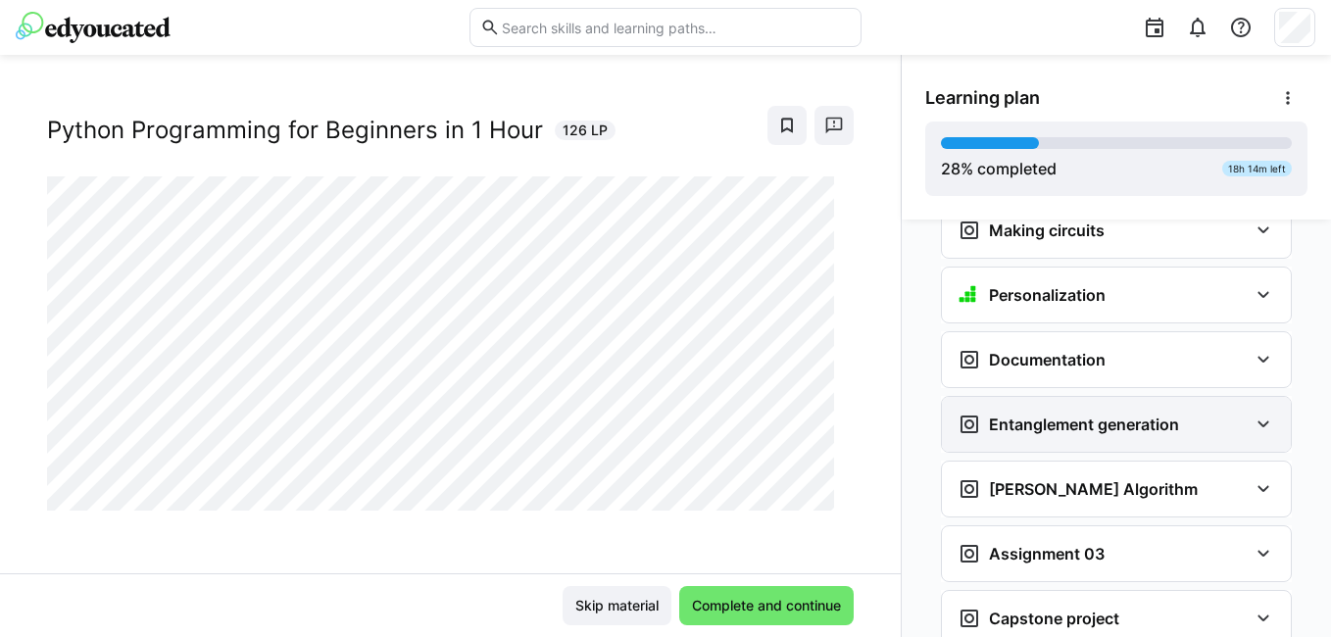
click at [1051, 408] on div "Entanglement generation" at bounding box center [1116, 424] width 349 height 55
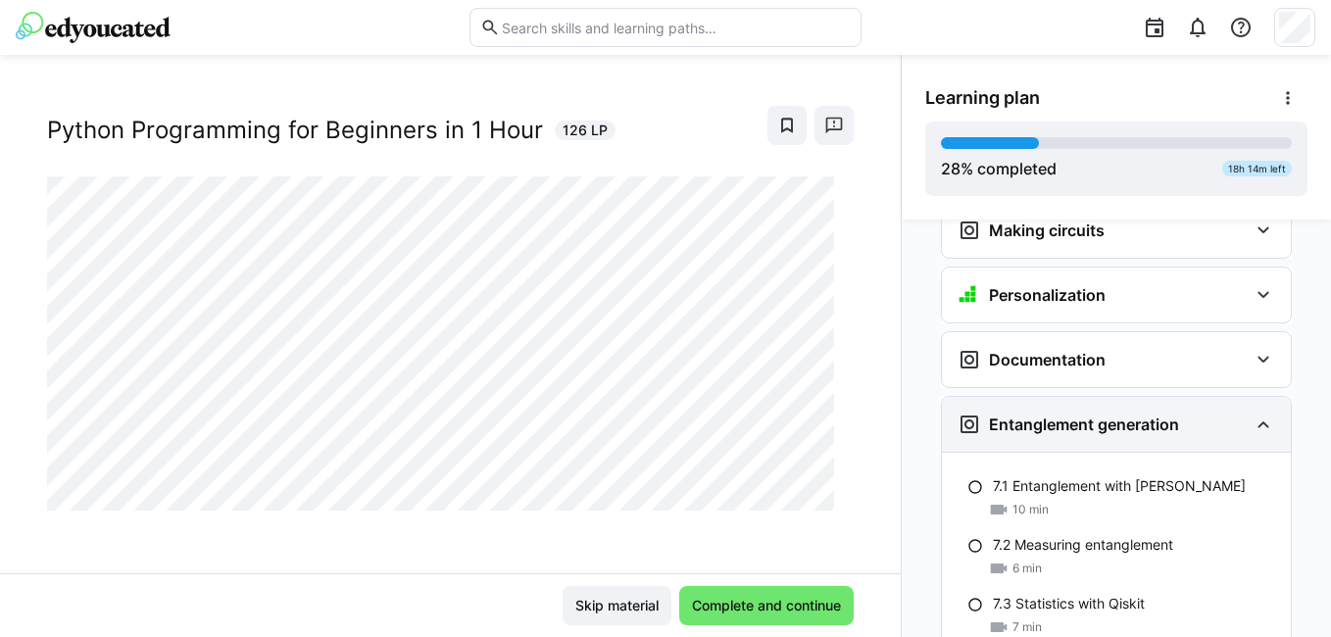
click at [1051, 408] on div "Entanglement generation" at bounding box center [1116, 424] width 349 height 55
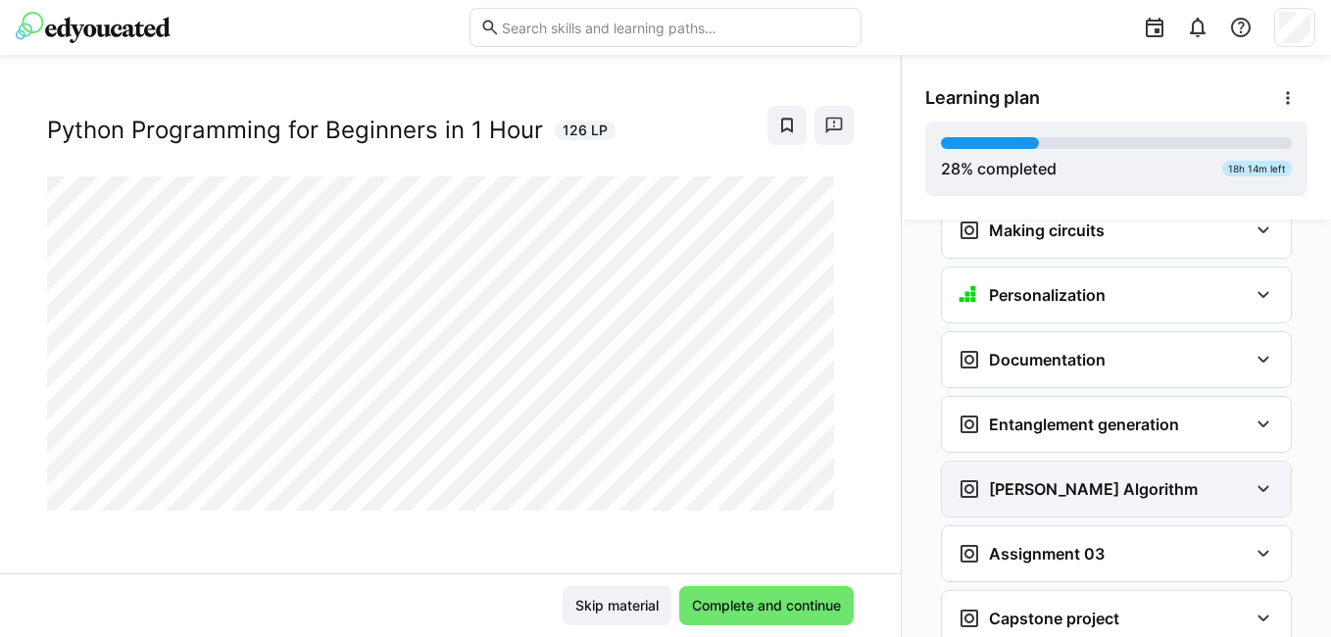
click at [1050, 479] on h3 "[PERSON_NAME] Algorithm" at bounding box center [1093, 489] width 209 height 20
click at [1052, 479] on h3 "[PERSON_NAME] Algorithm" at bounding box center [1093, 489] width 209 height 20
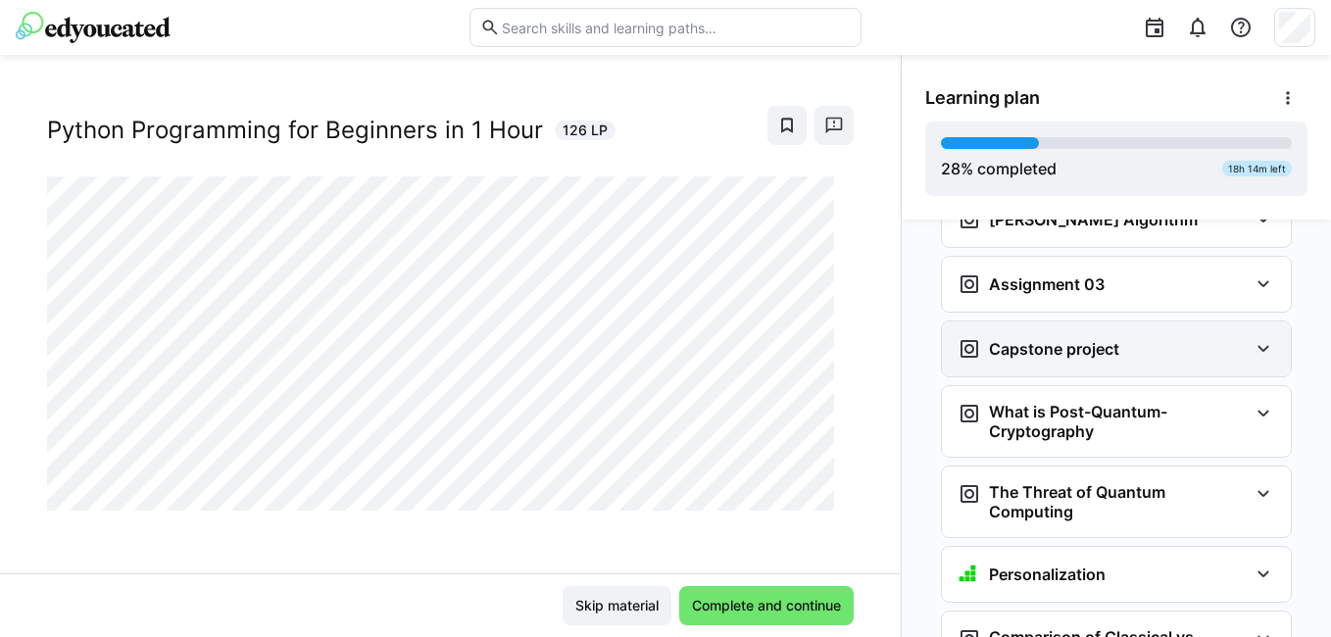
scroll to position [3411, 0]
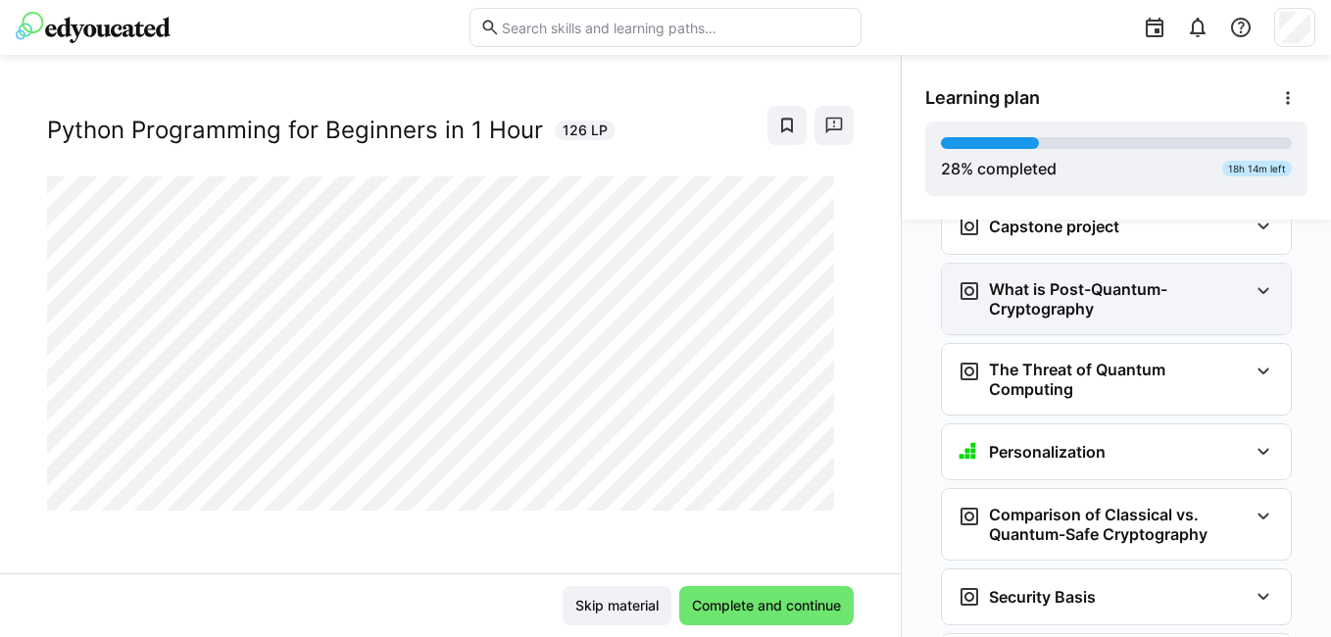
click at [1059, 279] on h3 "What is Post-Quantum-Cryptography" at bounding box center [1118, 298] width 259 height 39
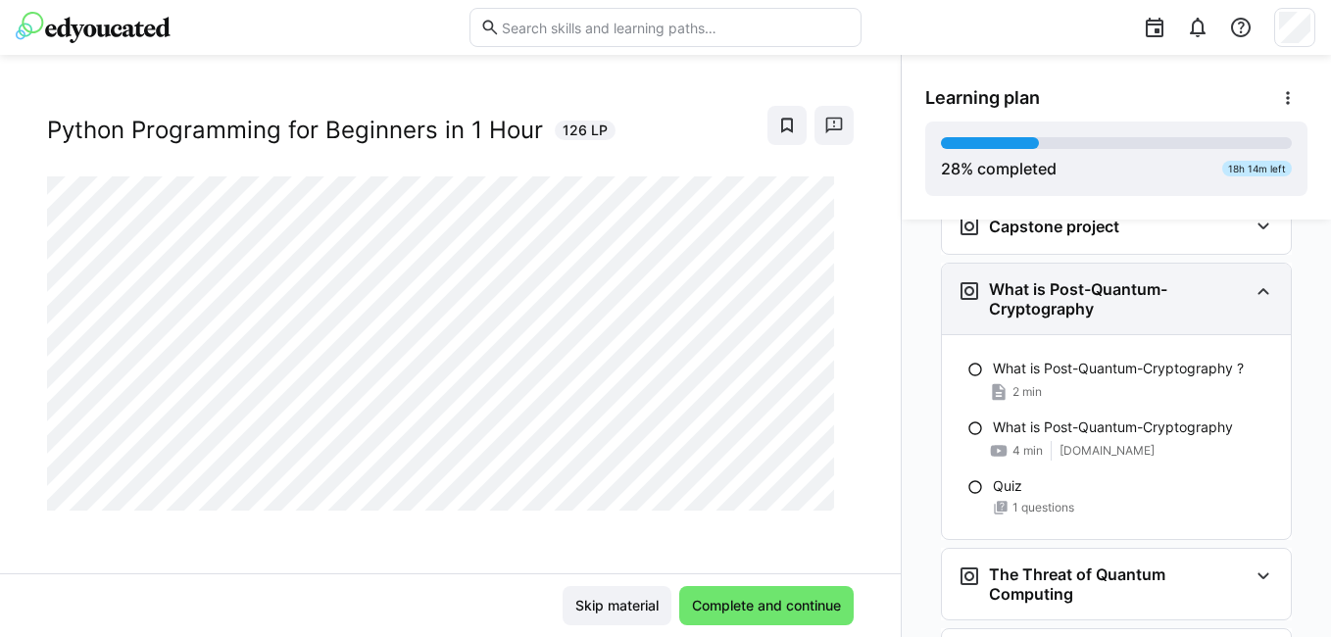
click at [1059, 279] on h3 "What is Post-Quantum-Cryptography" at bounding box center [1118, 298] width 259 height 39
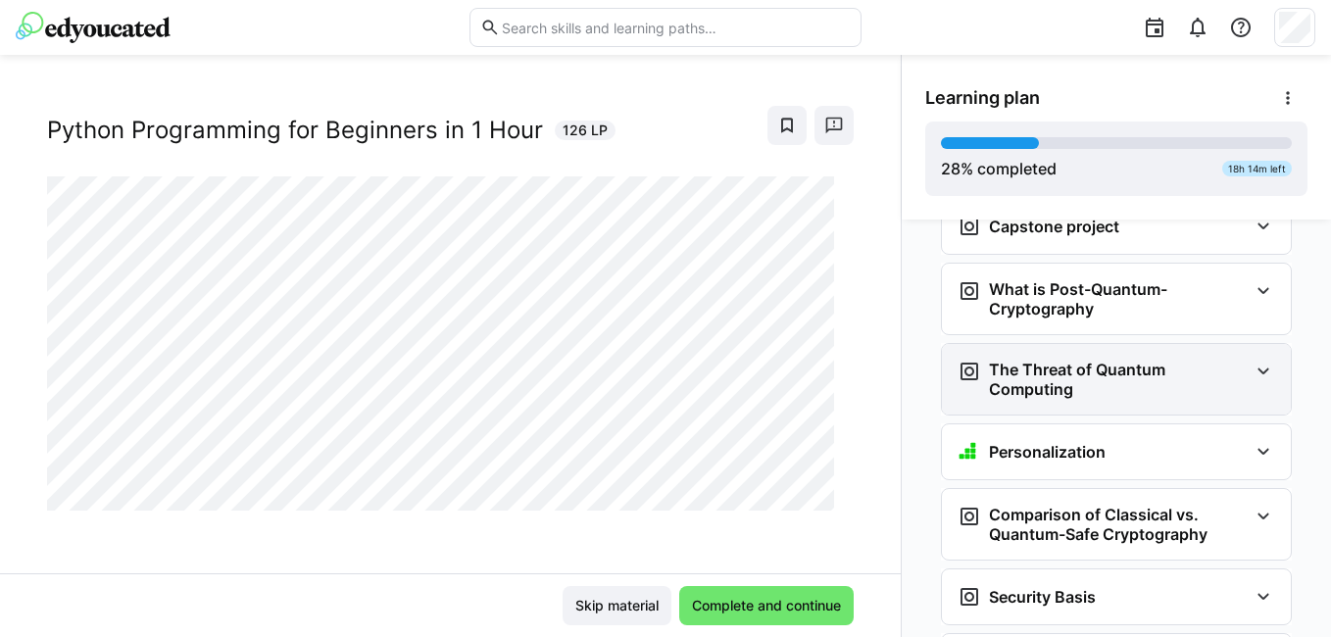
click at [1051, 364] on h3 "The Threat of Quantum Computing" at bounding box center [1118, 379] width 259 height 39
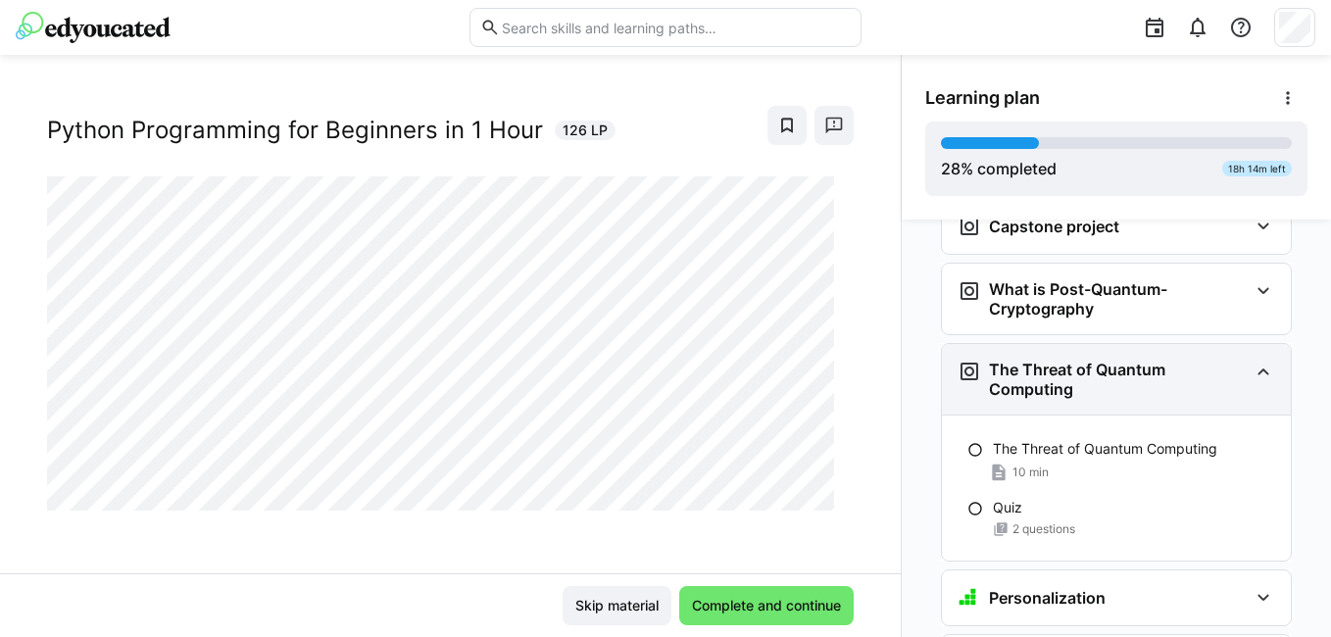
click at [1051, 364] on h3 "The Threat of Quantum Computing" at bounding box center [1118, 379] width 259 height 39
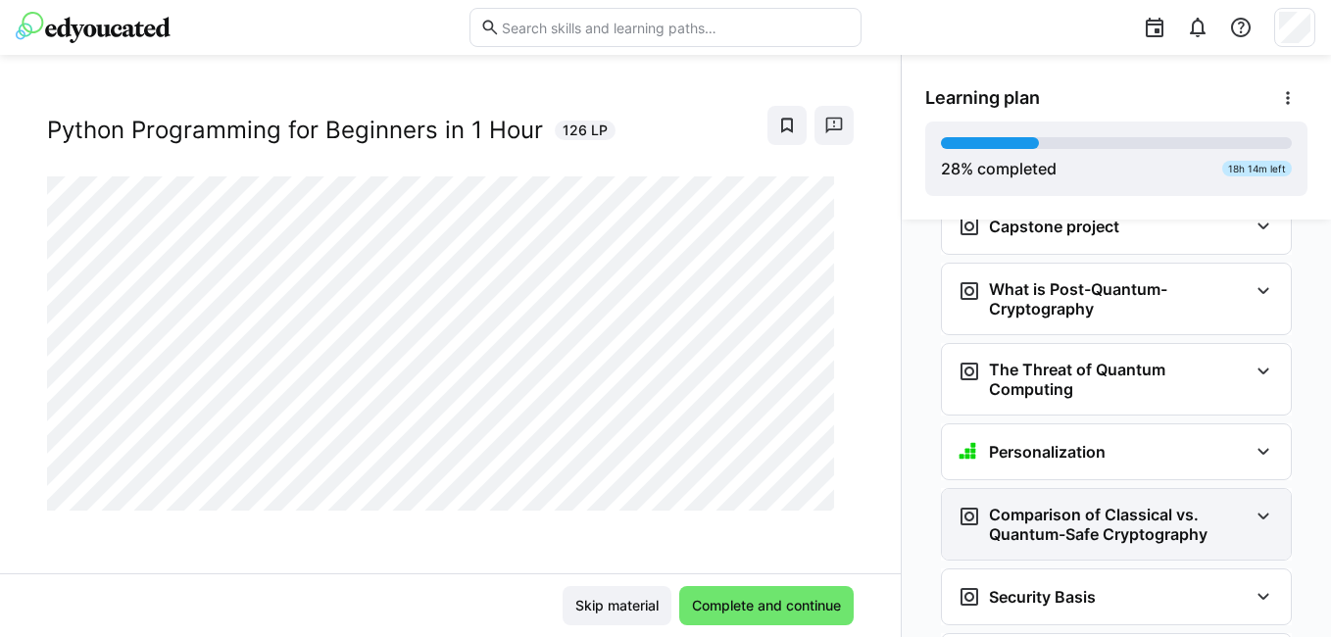
click at [1062, 507] on h3 "Comparison of Classical vs. Quantum-Safe Cryptography" at bounding box center [1118, 524] width 259 height 39
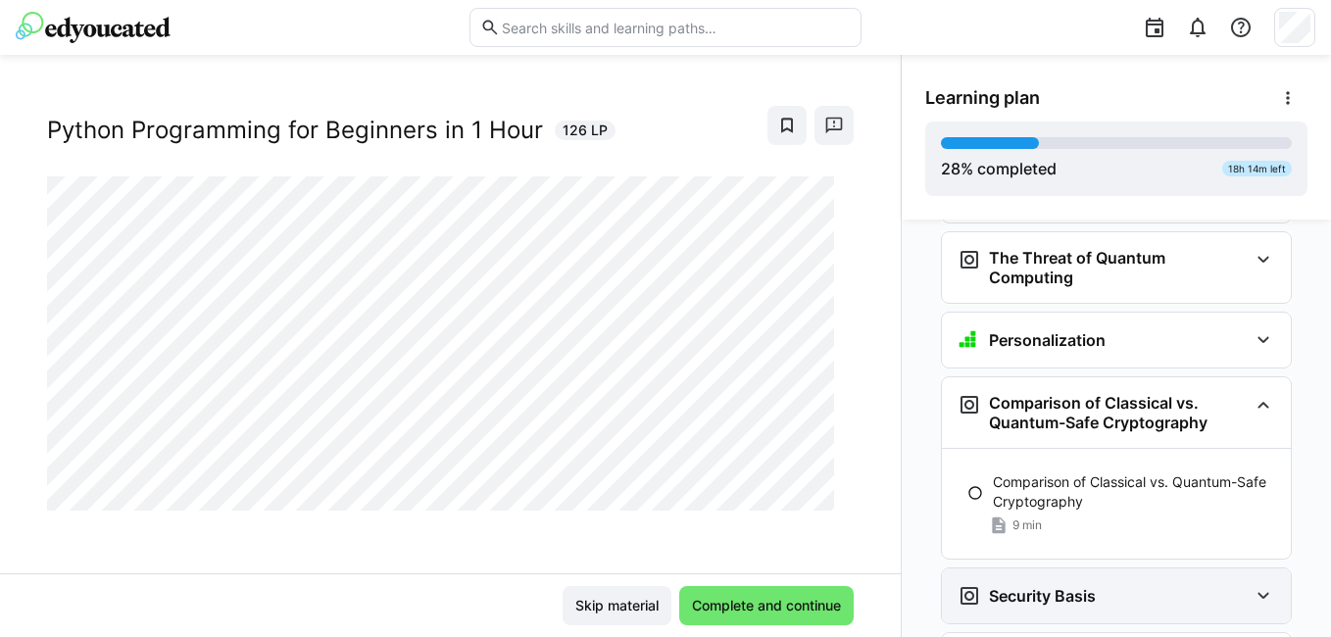
scroll to position [3607, 0]
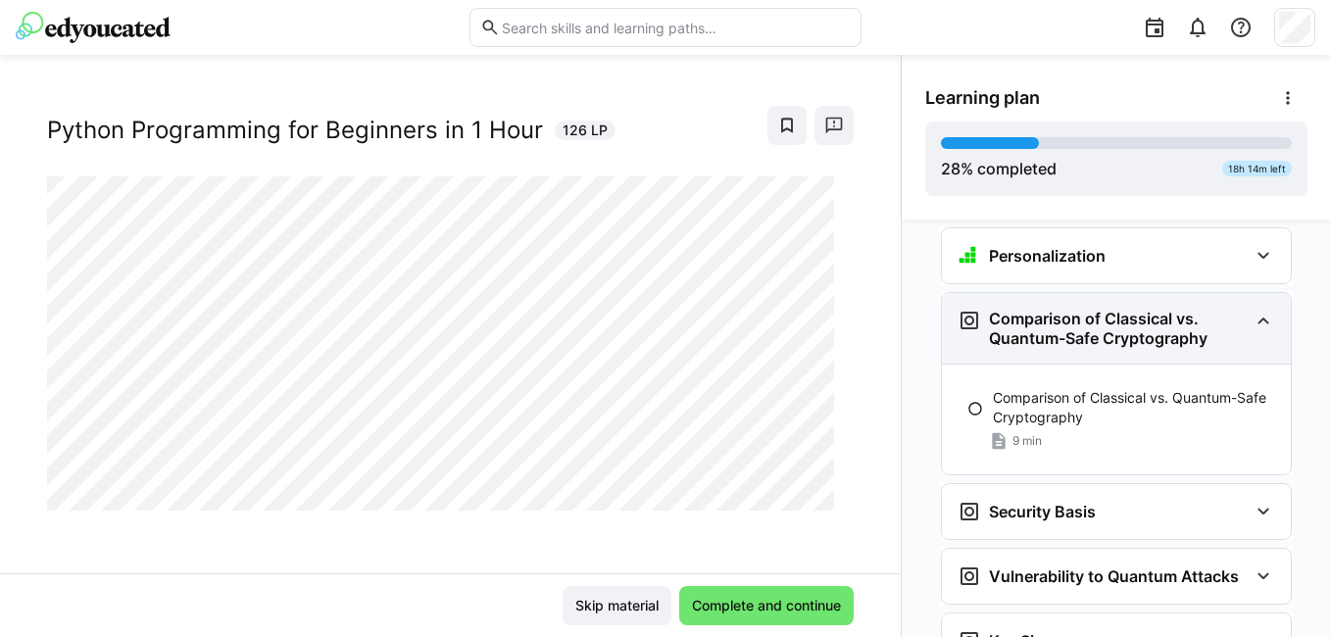
click at [1059, 319] on div "Comparison of Classical vs. Quantum-Safe Cryptography" at bounding box center [1116, 328] width 349 height 71
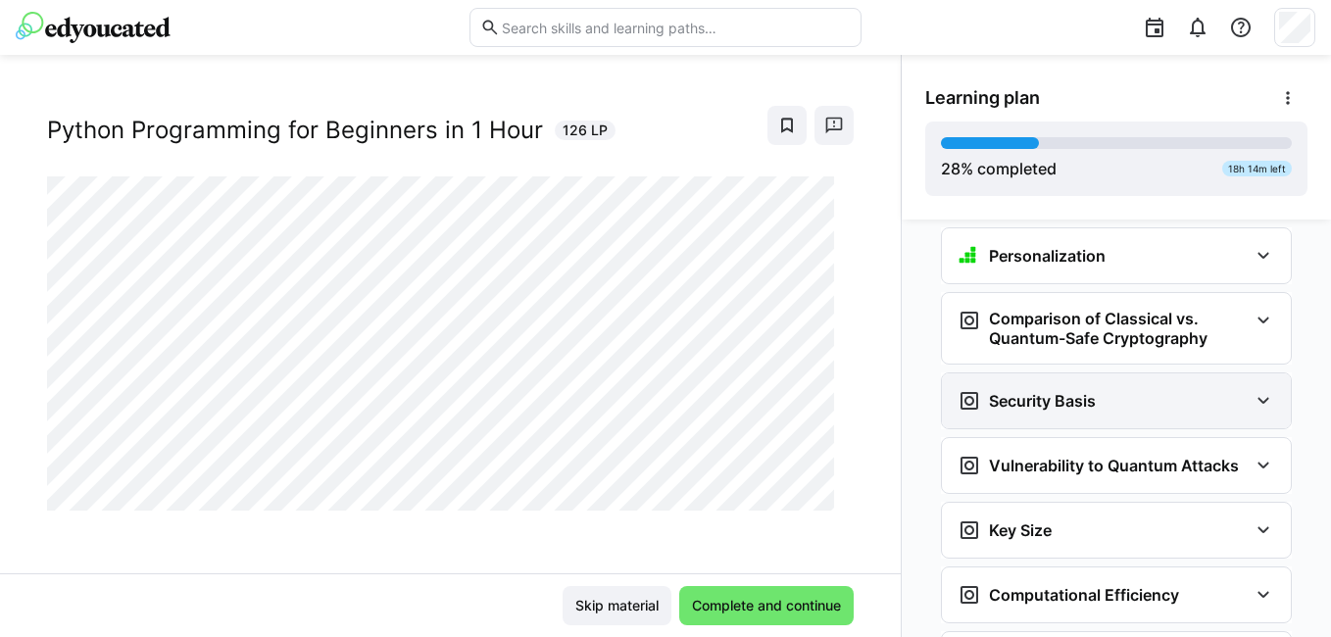
click at [1054, 391] on h3 "Security Basis" at bounding box center [1042, 401] width 107 height 20
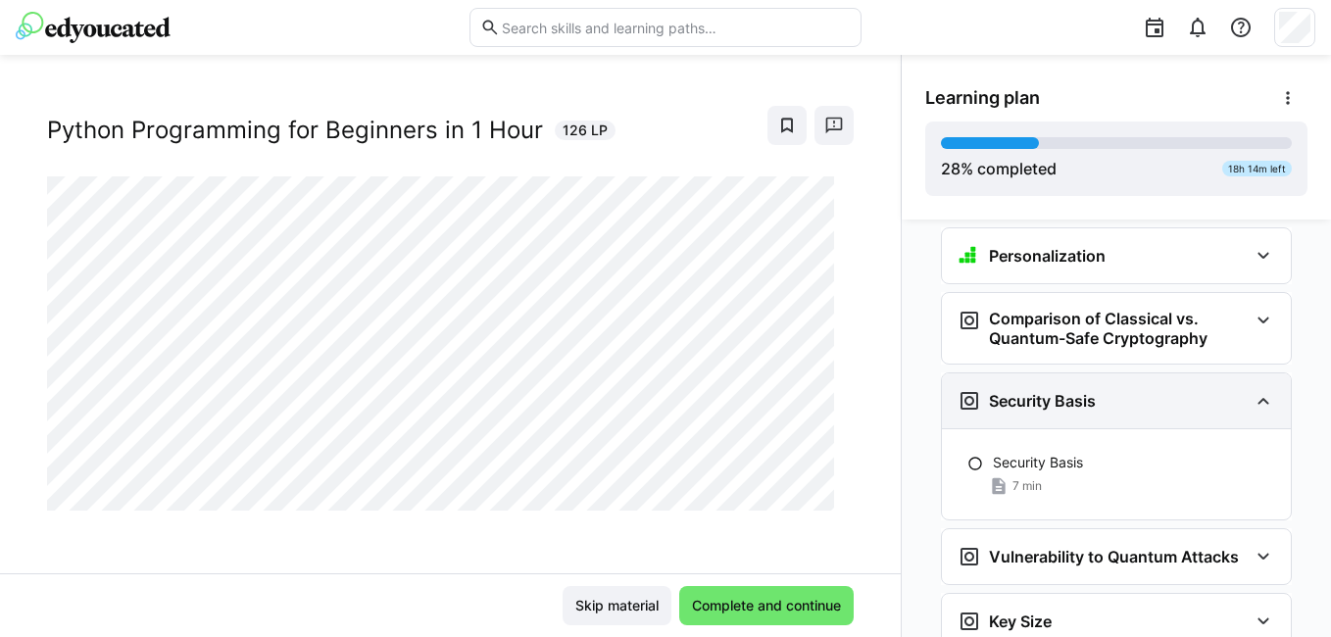
click at [1054, 391] on h3 "Security Basis" at bounding box center [1042, 401] width 107 height 20
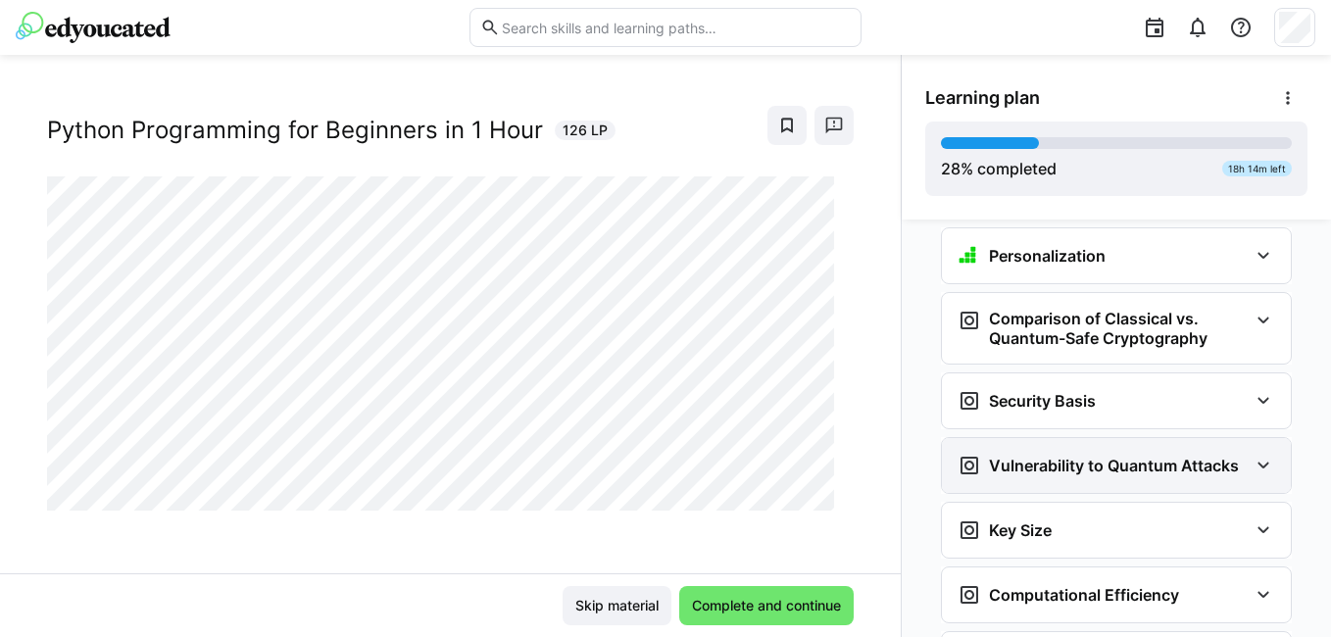
click at [1042, 456] on h3 "Vulnerability to Quantum Attacks" at bounding box center [1114, 466] width 250 height 20
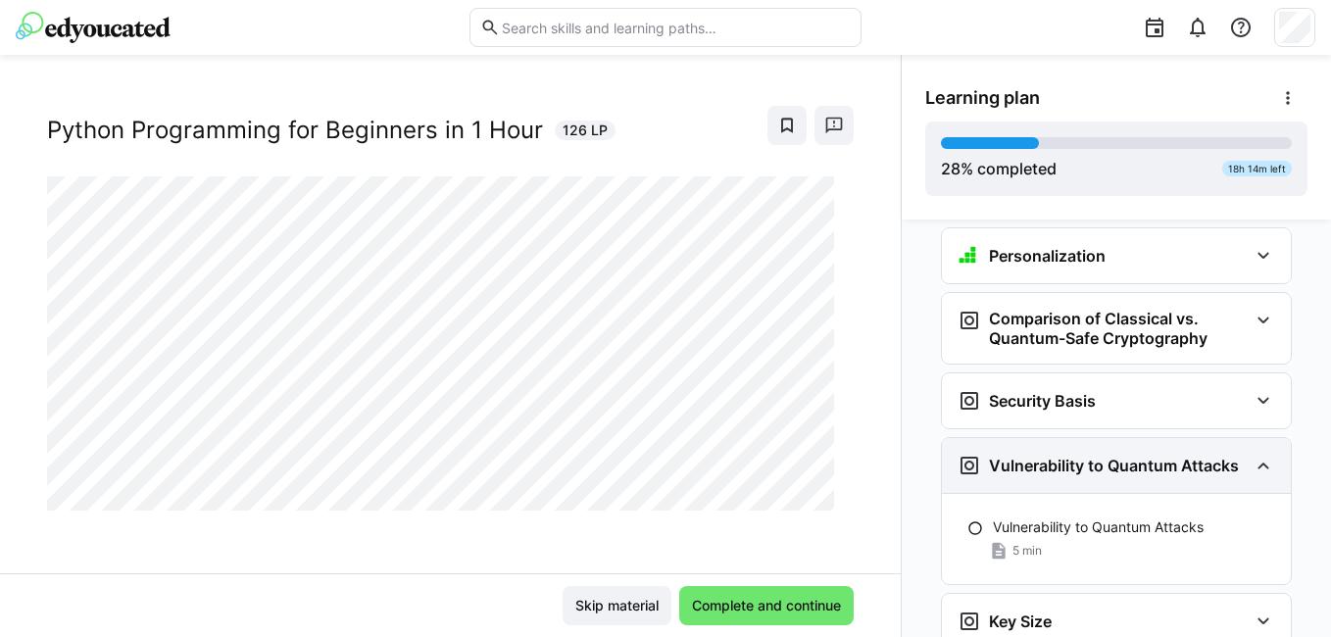
click at [1042, 456] on h3 "Vulnerability to Quantum Attacks" at bounding box center [1114, 466] width 250 height 20
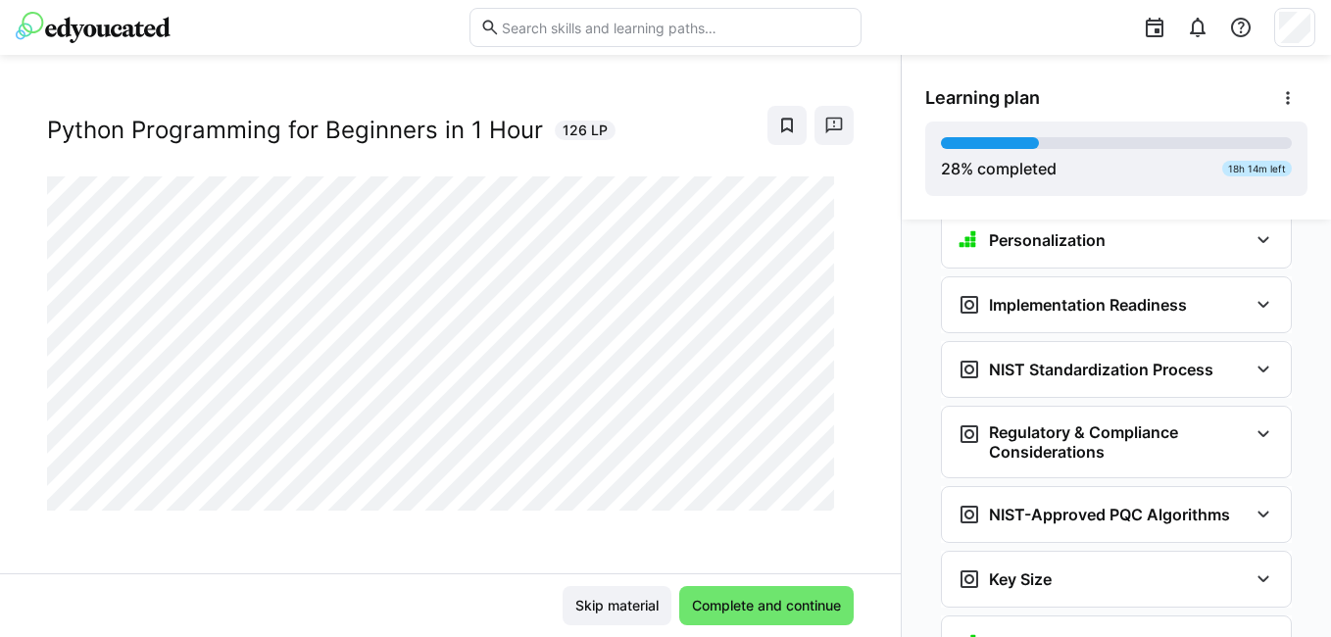
scroll to position [4096, 0]
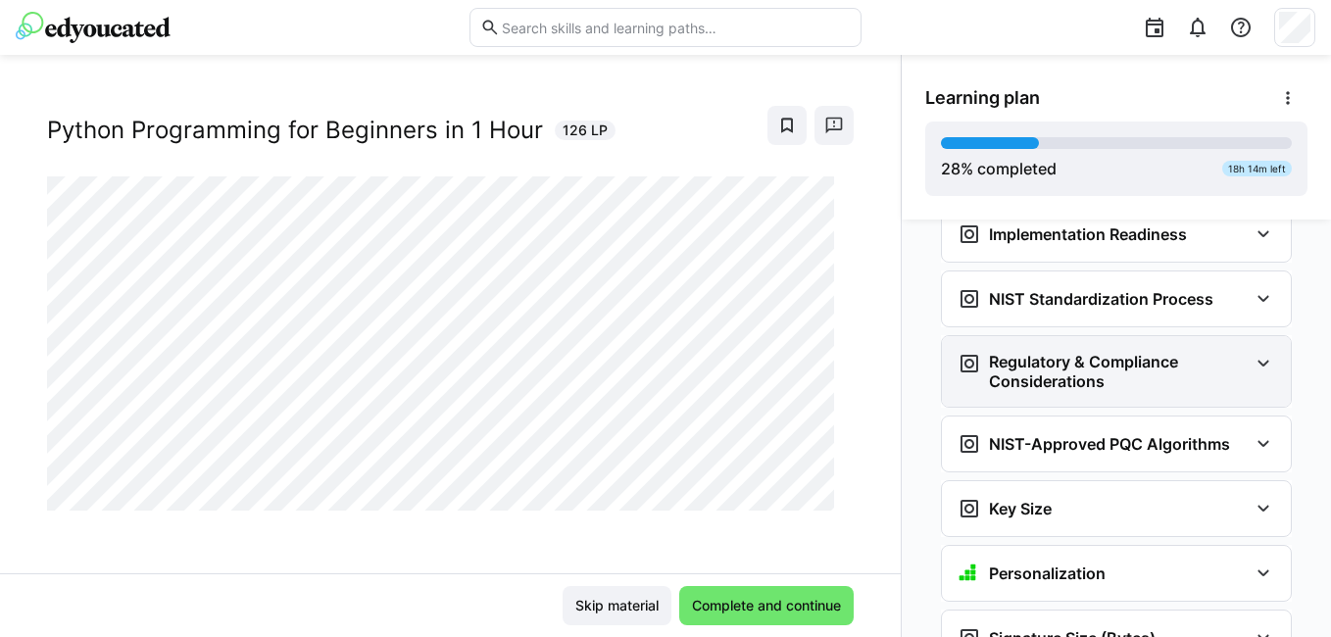
click at [1042, 352] on h3 "Regulatory & Compliance Considerations" at bounding box center [1118, 371] width 259 height 39
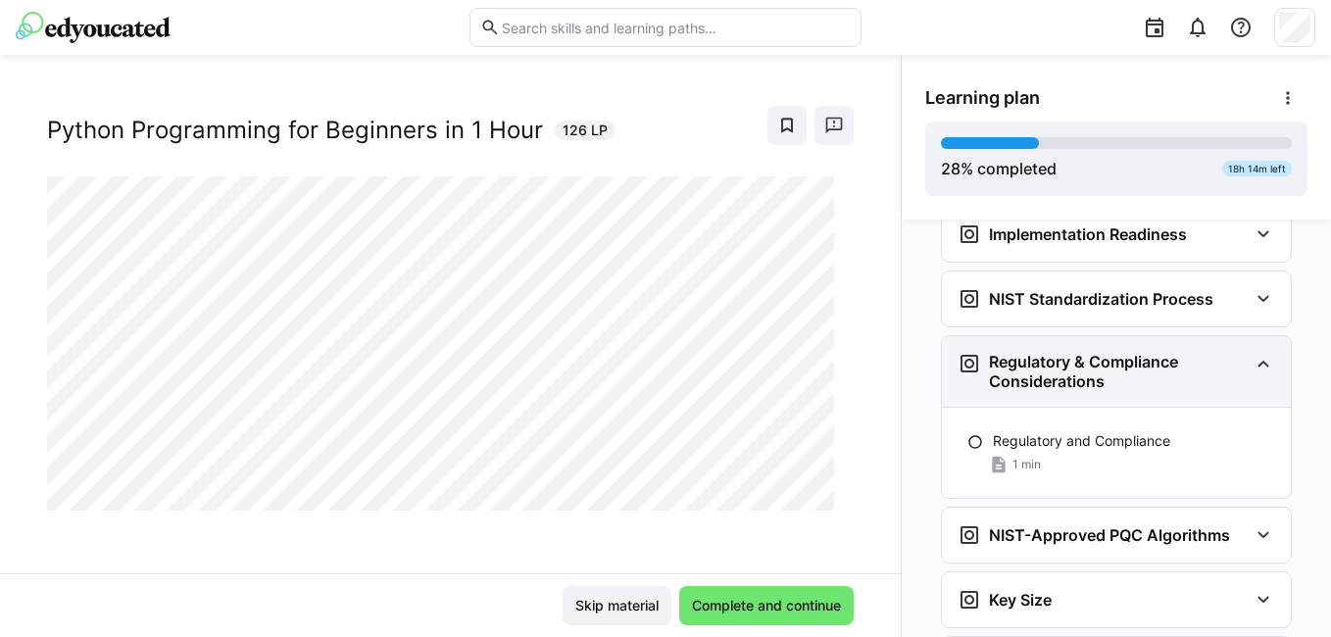
click at [1042, 352] on h3 "Regulatory & Compliance Considerations" at bounding box center [1118, 371] width 259 height 39
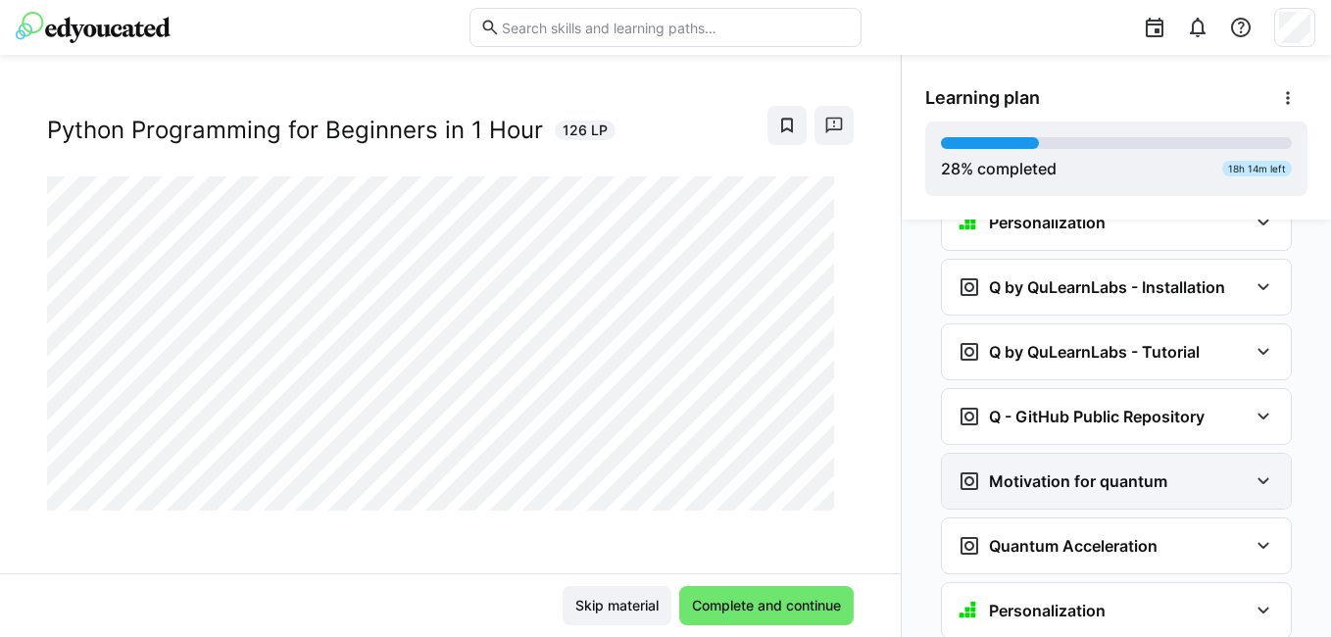
scroll to position [1843, 0]
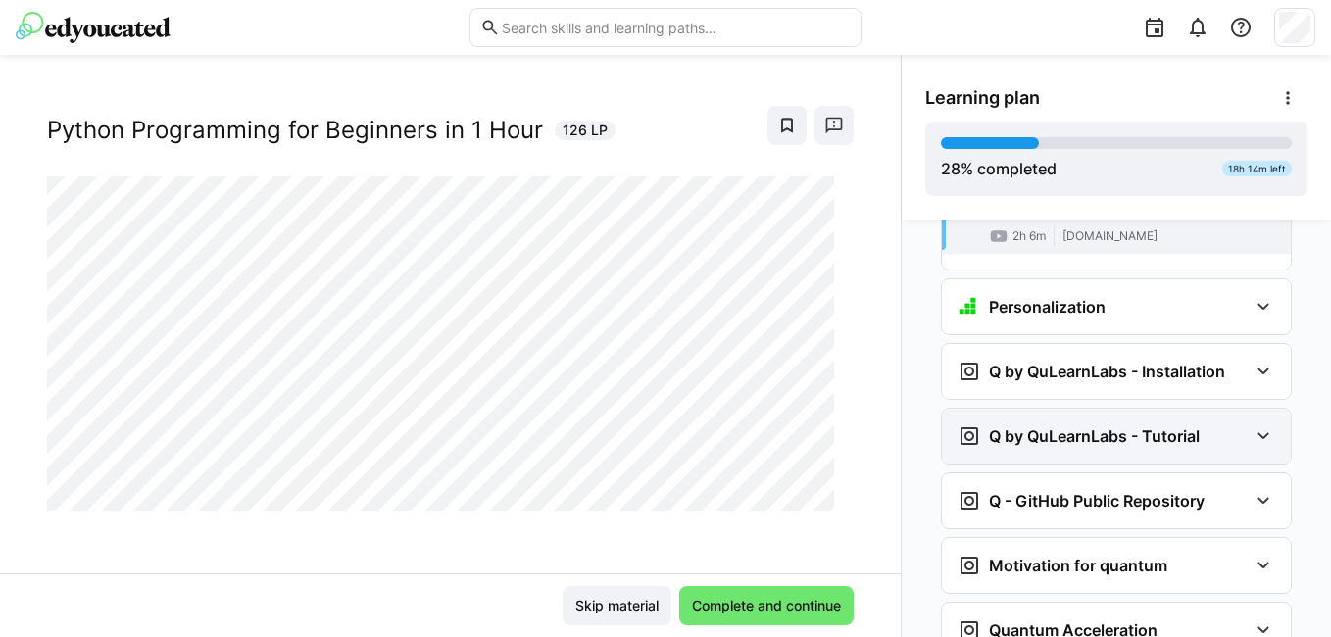
click at [1165, 426] on h3 "Q by QuLearnLabs - Tutorial" at bounding box center [1094, 436] width 211 height 20
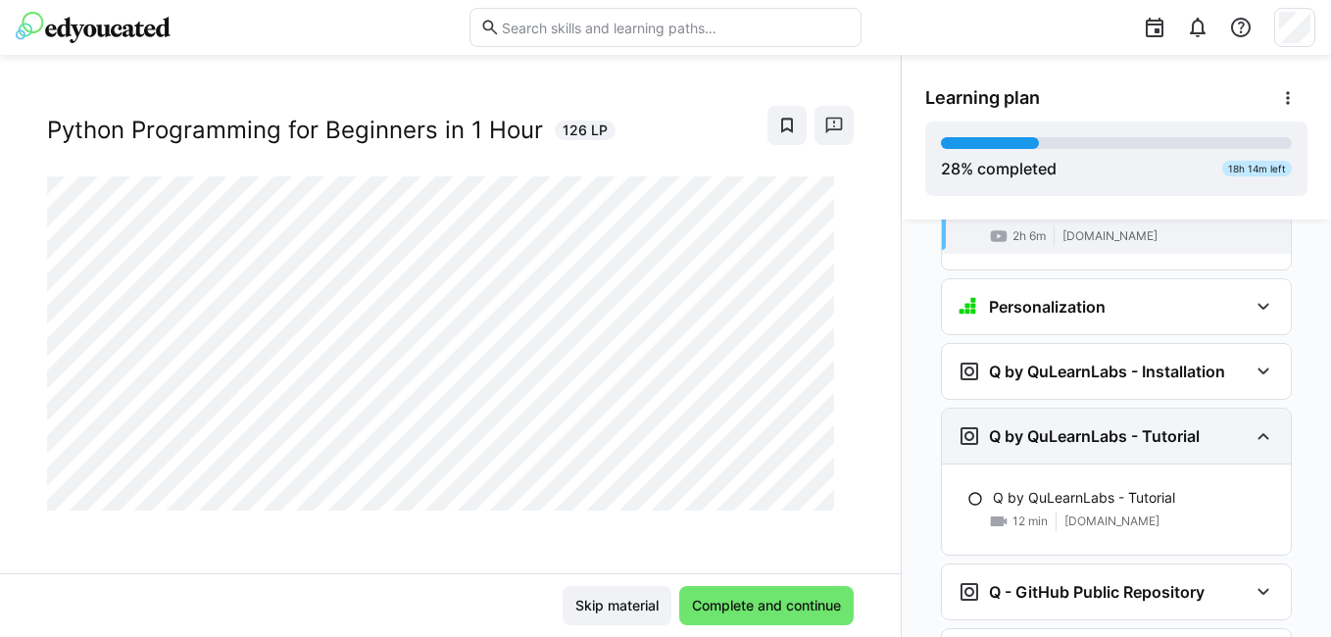
click at [1165, 426] on h3 "Q by QuLearnLabs - Tutorial" at bounding box center [1094, 436] width 211 height 20
